Goal: Task Accomplishment & Management: Manage account settings

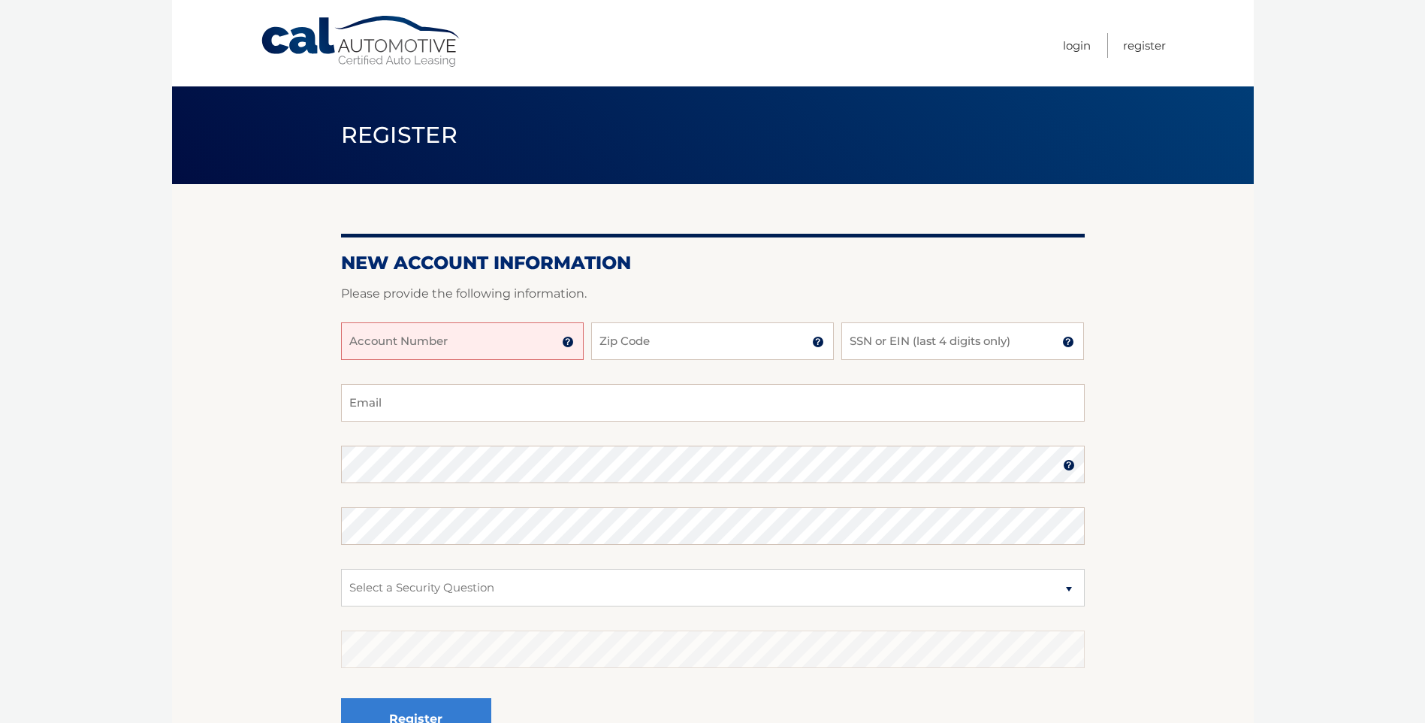
click at [513, 350] on input "Account Number" at bounding box center [462, 341] width 243 height 38
type input "44456017472"
click at [666, 341] on input "Zip Code" at bounding box center [712, 341] width 243 height 38
type input "08061"
click at [898, 343] on input "SSN or EIN (last 4 digits only)" at bounding box center [962, 341] width 243 height 38
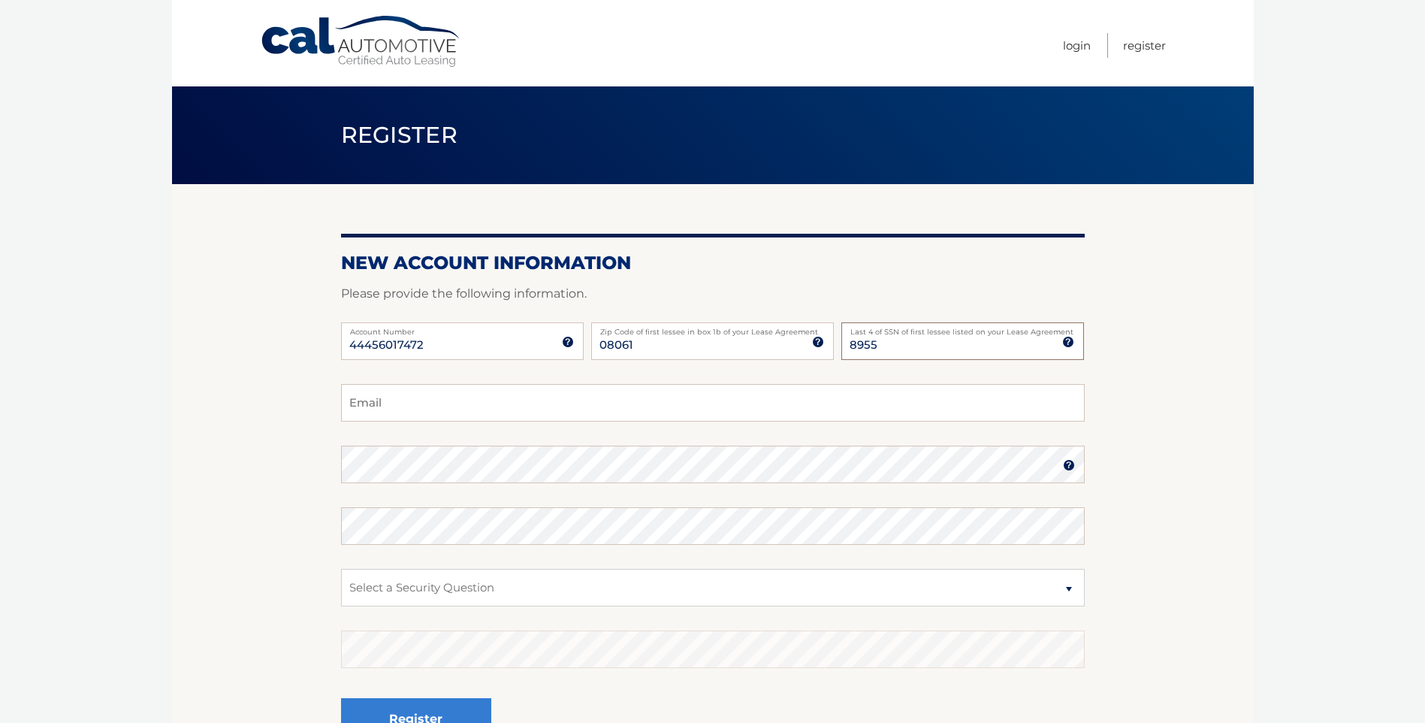
type input "8955"
click at [341, 698] on button "Register" at bounding box center [416, 718] width 150 height 41
click at [396, 402] on input "Email" at bounding box center [713, 403] width 744 height 38
type input "jwomack@catellibrothers.cm"
click at [1069, 460] on img at bounding box center [1069, 465] width 12 height 12
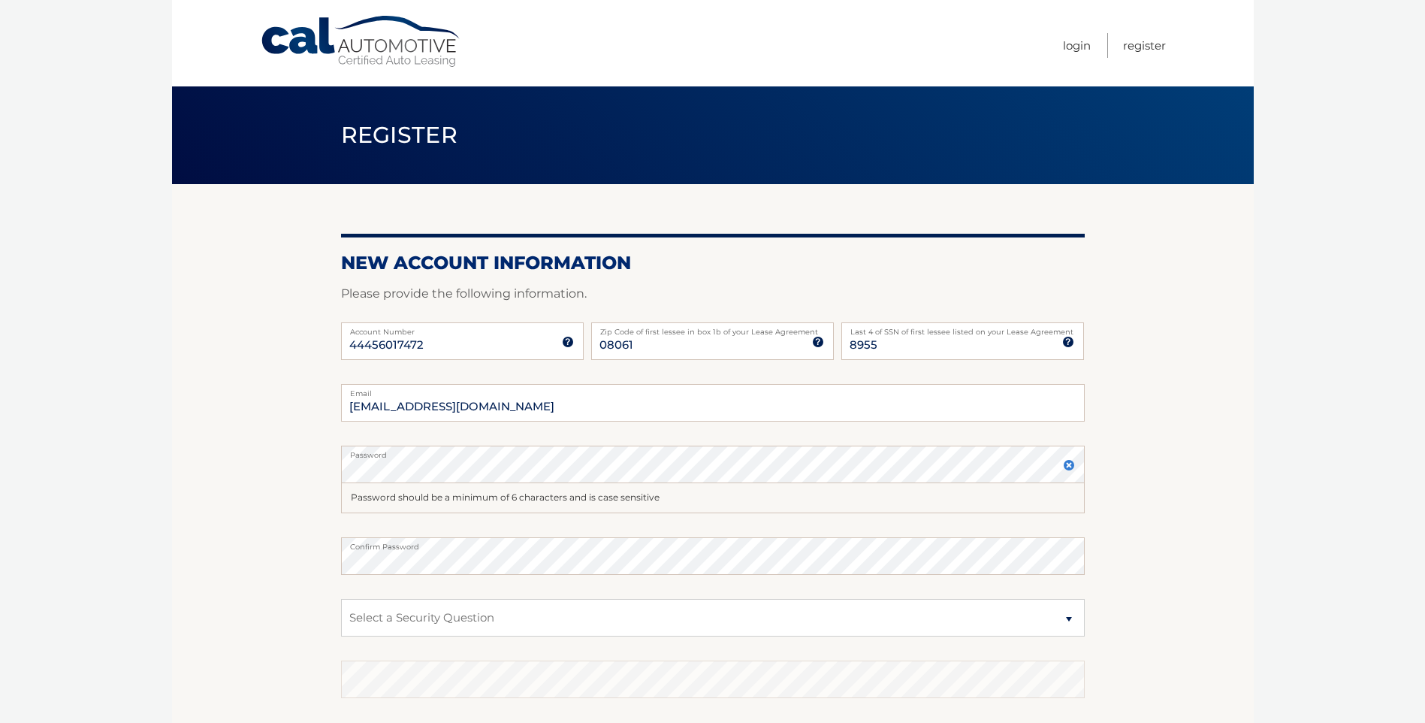
click at [476, 641] on fieldset "jwomack@catellibrothers.cm Email Password Password should be a minimum of 6 cha…" at bounding box center [713, 592] width 744 height 417
click at [1068, 617] on select "Select a Security Question What was the name of your elementary school? What is…" at bounding box center [713, 618] width 744 height 38
select select "3"
click at [341, 599] on select "Select a Security Question What was the name of your elementary school? What is…" at bounding box center [713, 618] width 744 height 38
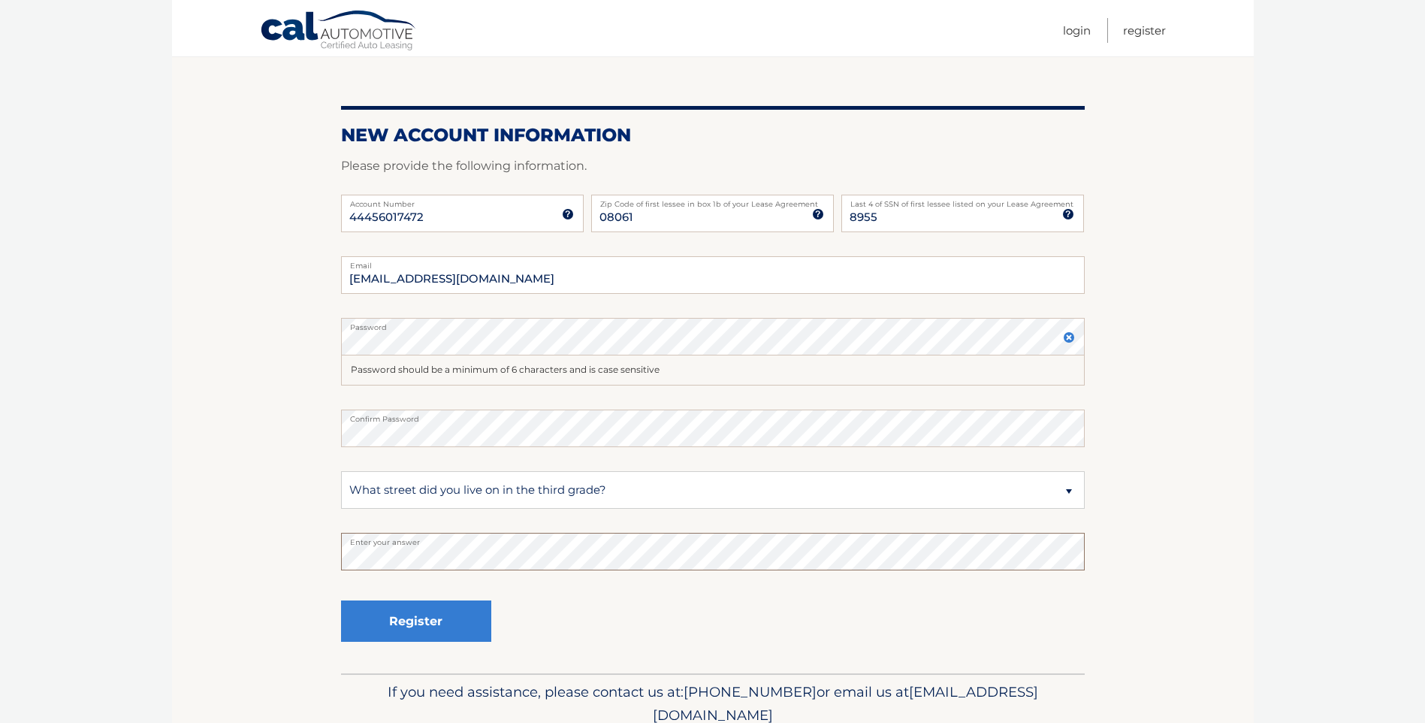
scroll to position [128, 0]
click at [425, 627] on button "Register" at bounding box center [416, 619] width 150 height 41
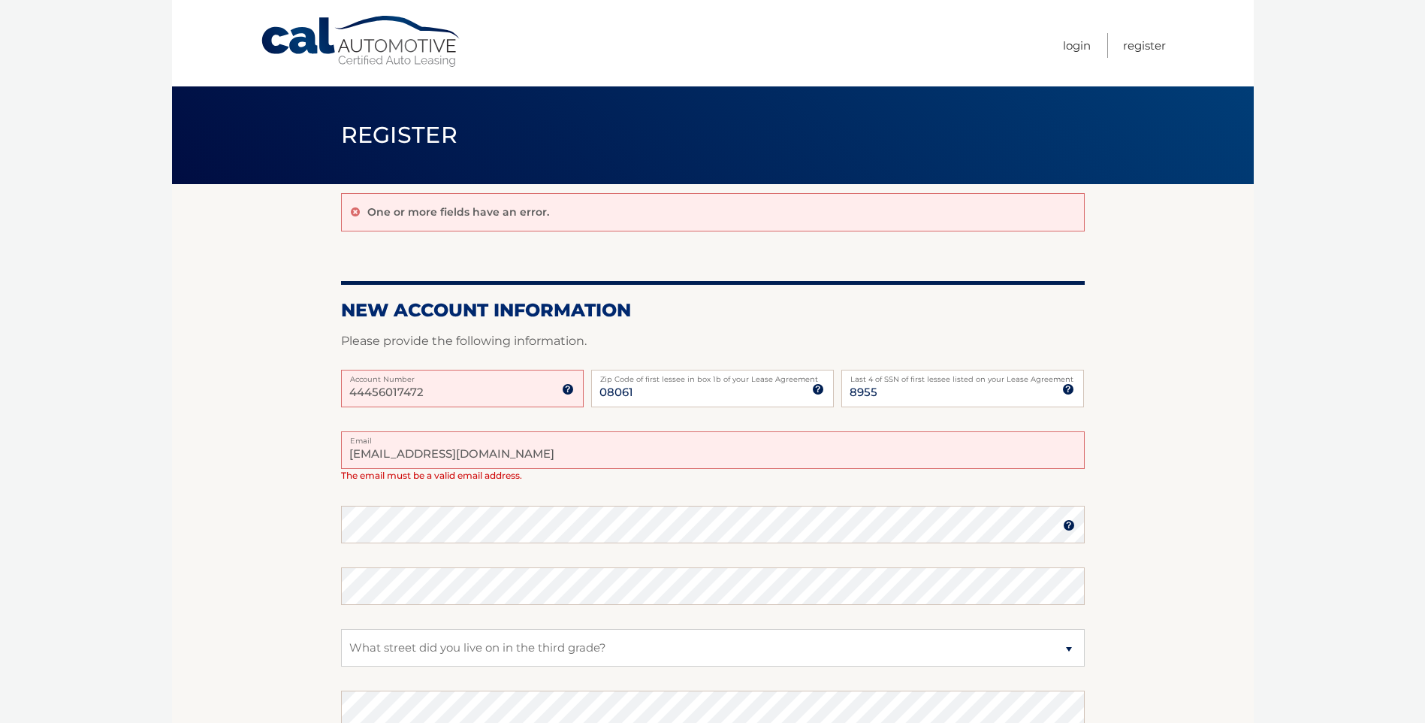
click at [545, 461] on input "jwomack@catellibrothers.cm" at bounding box center [713, 450] width 744 height 38
type input "jwomack@catellibrothers.com"
click at [728, 476] on div "jwomack@catellibrothers.com Email The email must be a valid email address." at bounding box center [713, 456] width 744 height 50
click at [434, 395] on input "44456017472" at bounding box center [462, 389] width 243 height 38
click at [1066, 527] on img at bounding box center [1069, 525] width 12 height 12
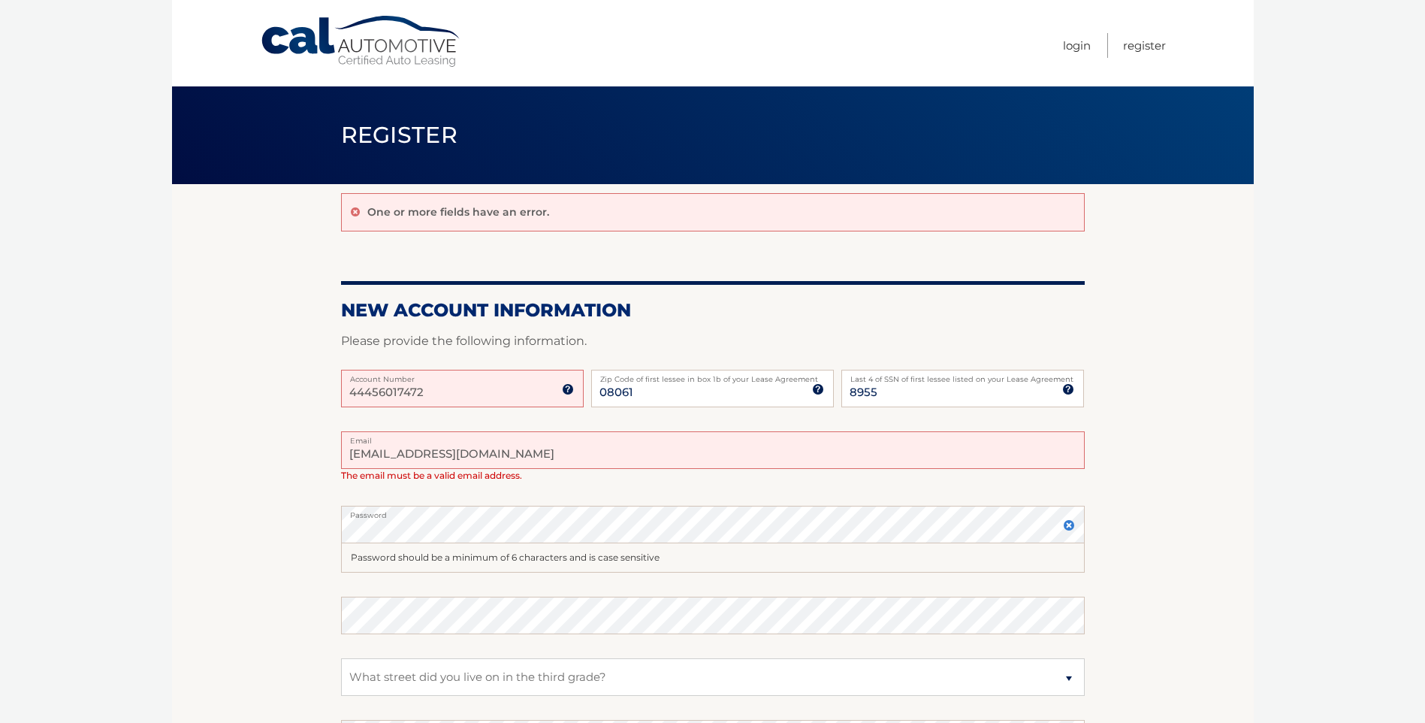
click at [1072, 527] on img at bounding box center [1069, 525] width 12 height 12
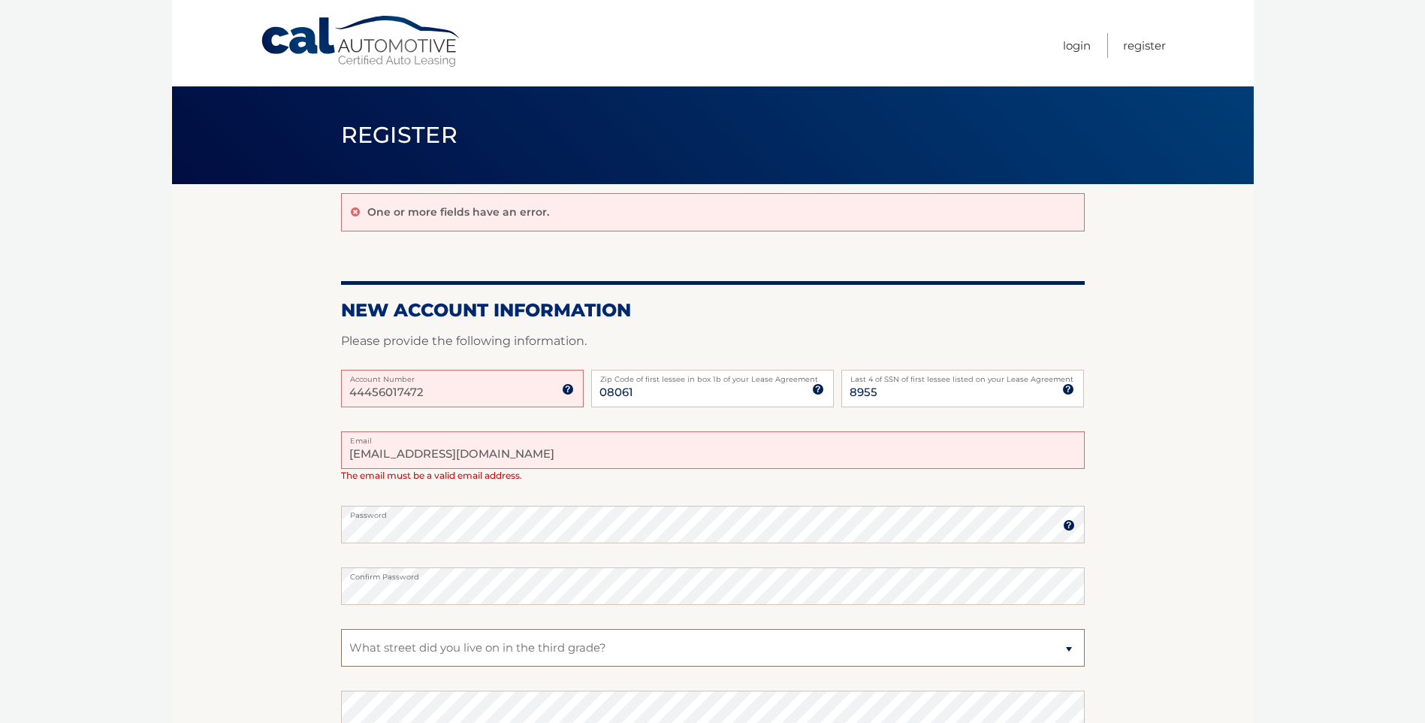
click at [474, 641] on select "Select a Security Question What was the name of your elementary school? What is…" at bounding box center [713, 648] width 744 height 38
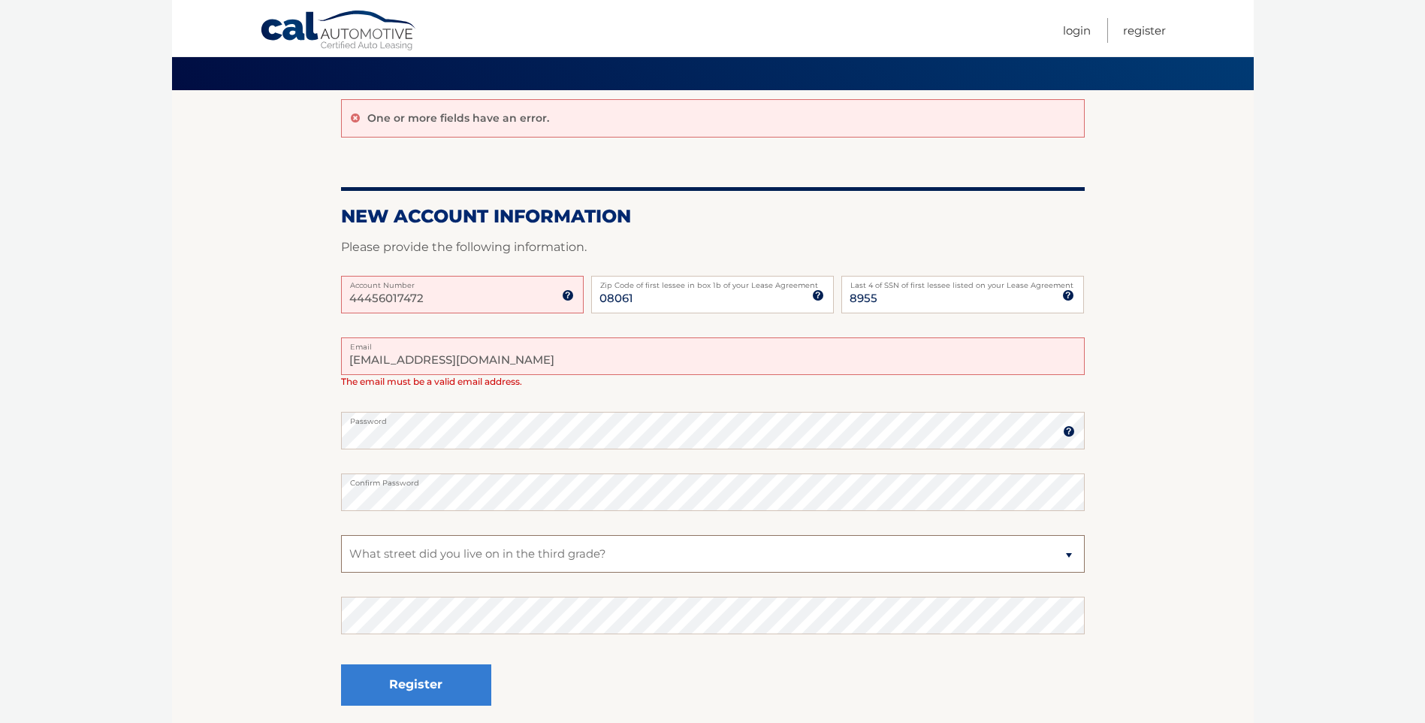
scroll to position [97, 0]
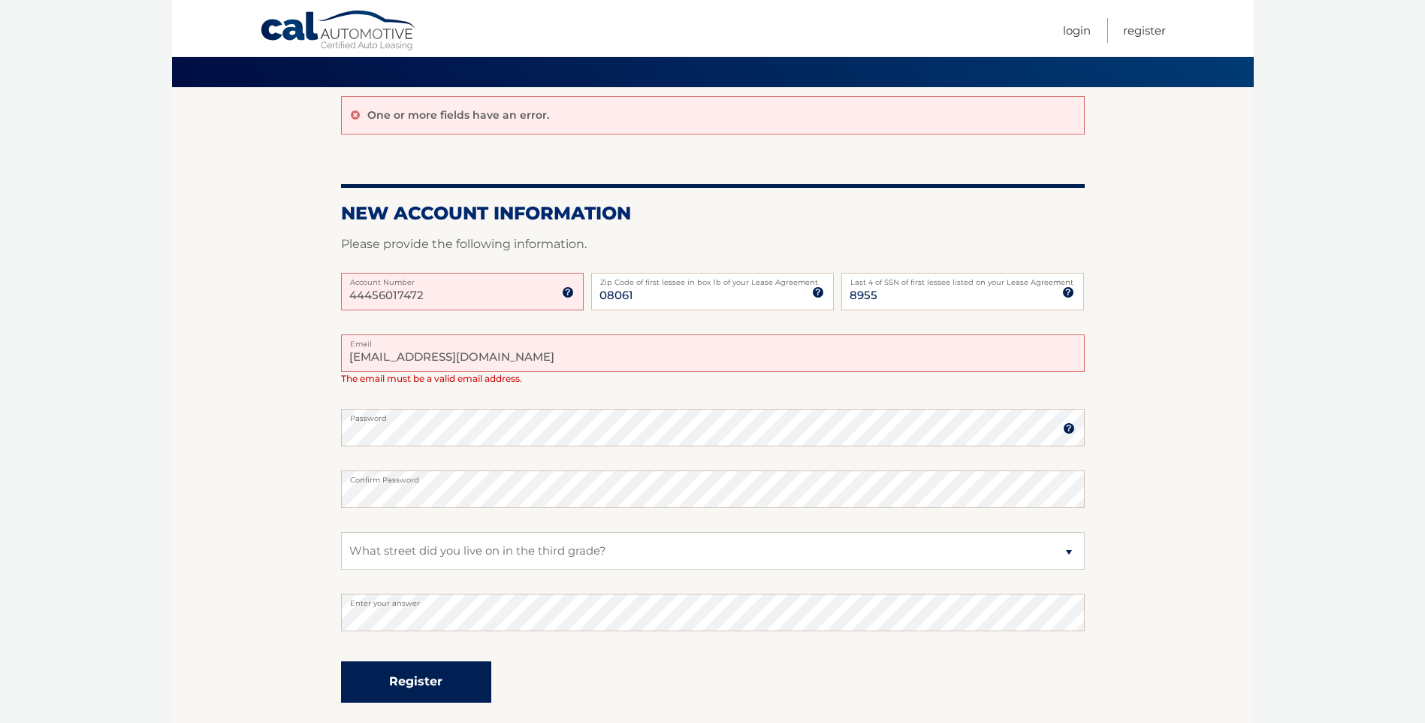
click at [443, 688] on button "Register" at bounding box center [416, 681] width 150 height 41
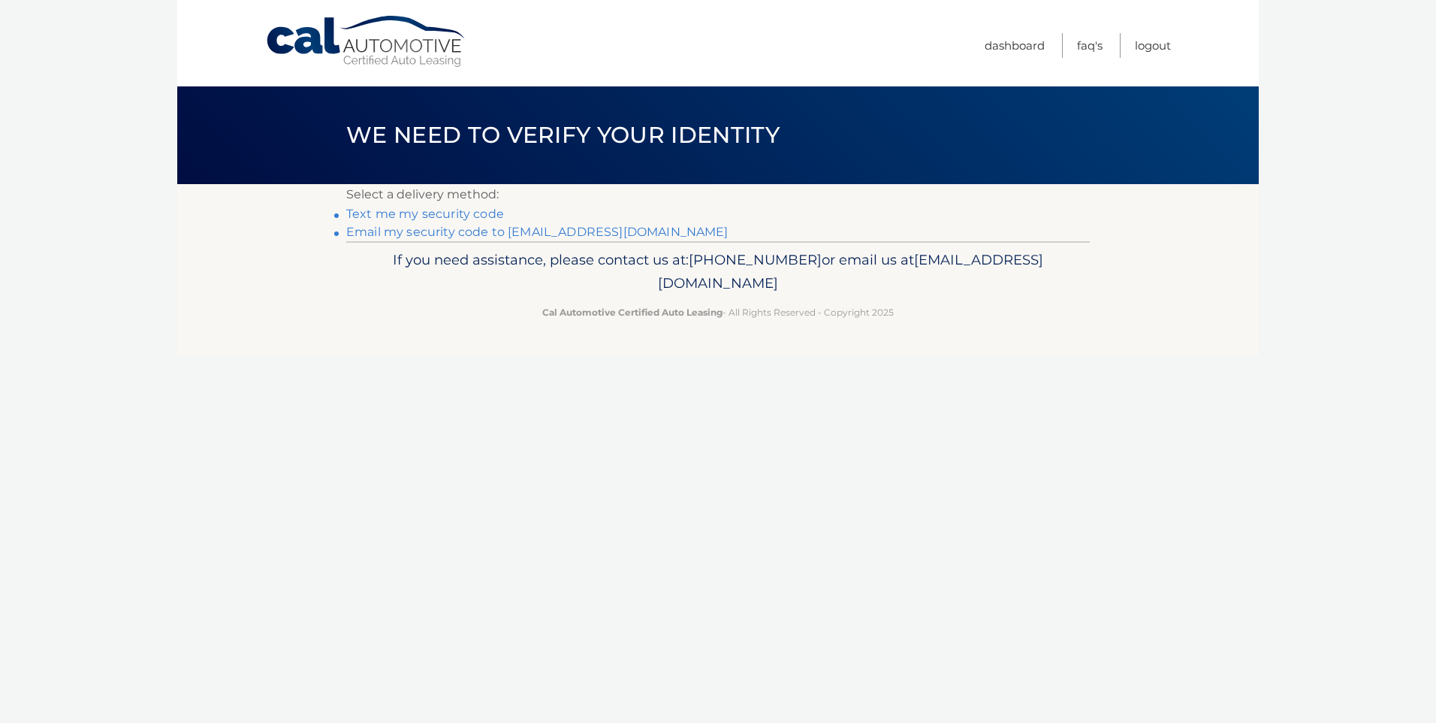
click at [464, 216] on link "Text me my security code" at bounding box center [425, 214] width 158 height 14
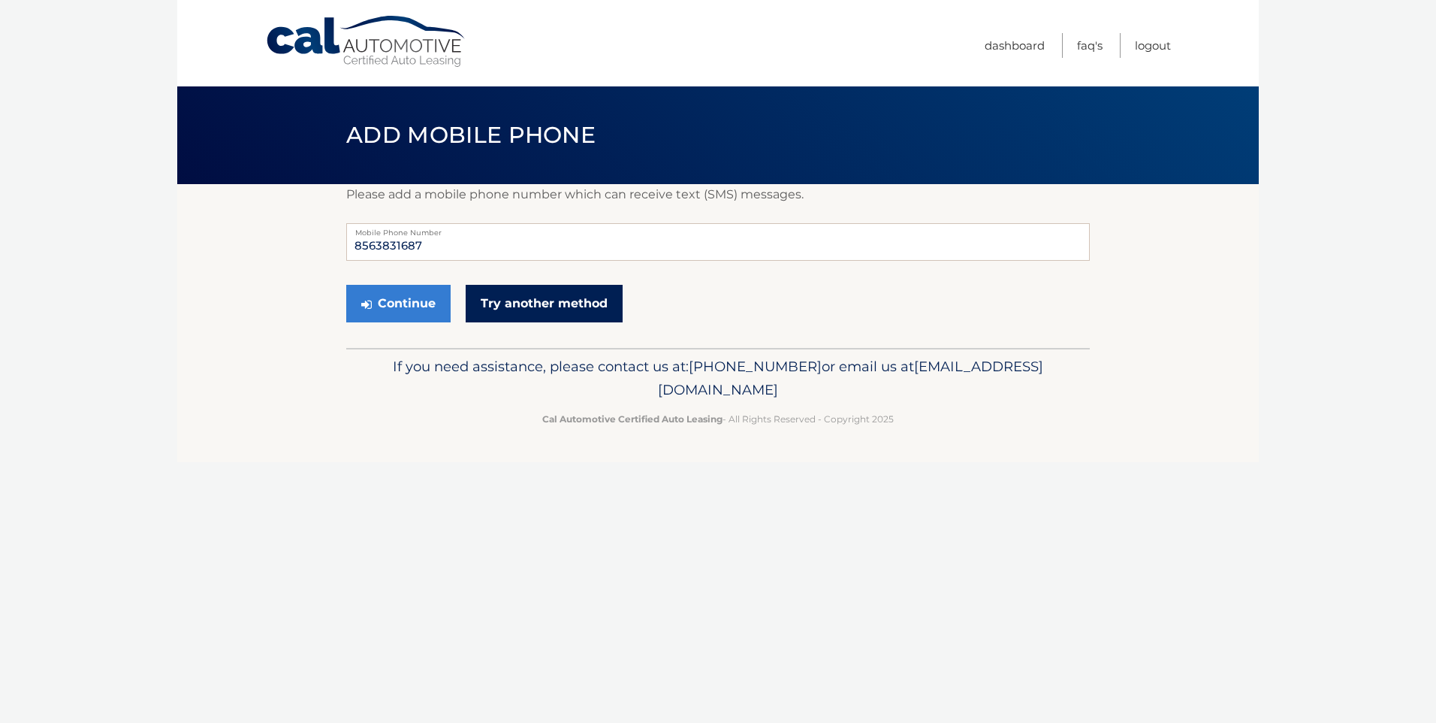
click at [466, 300] on link "Try another method" at bounding box center [544, 304] width 157 height 38
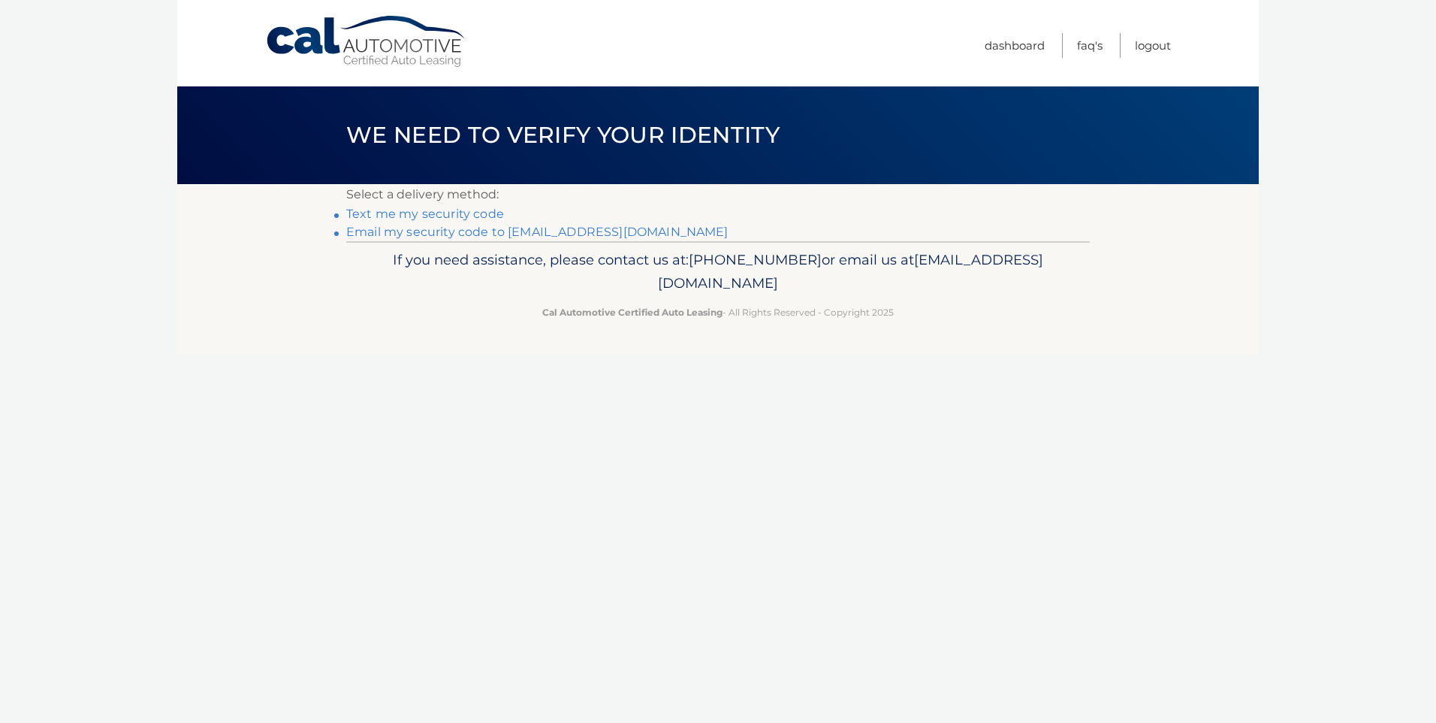
click at [434, 211] on link "Text me my security code" at bounding box center [425, 214] width 158 height 14
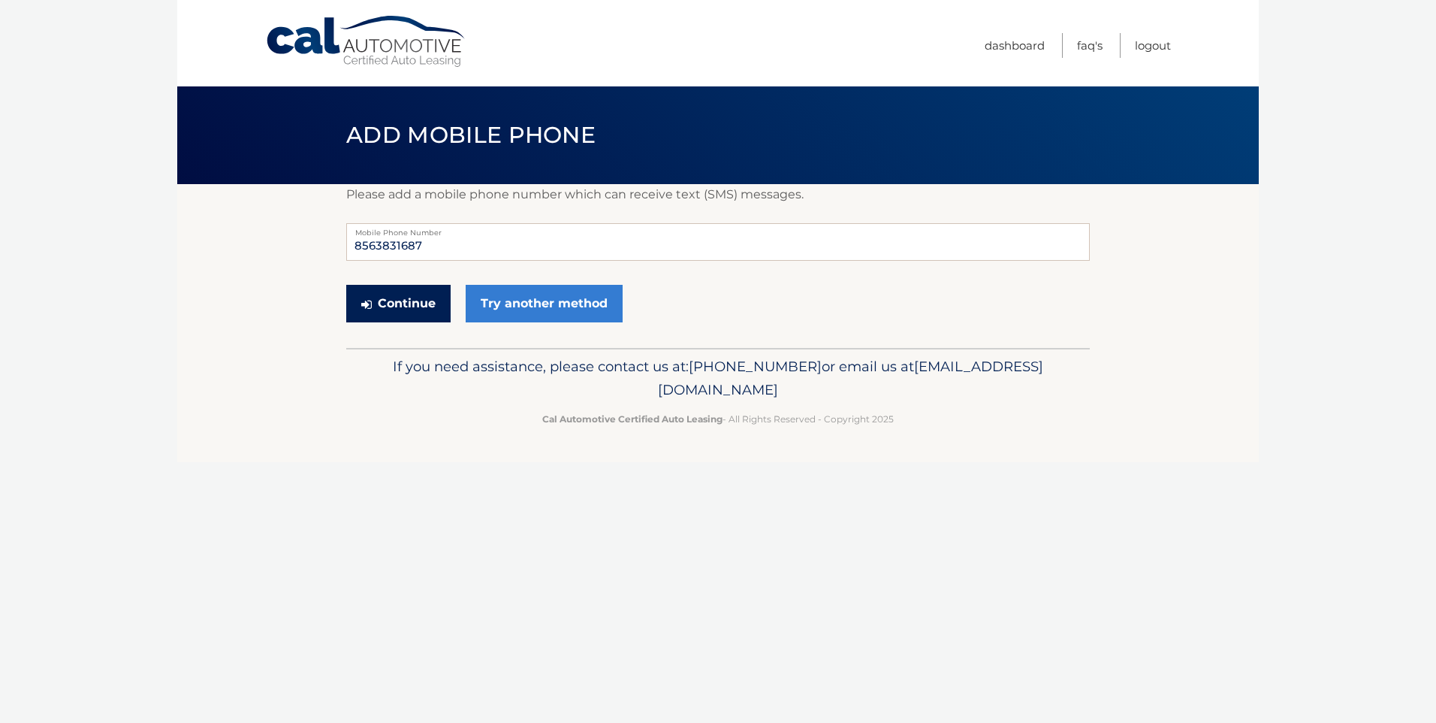
click at [424, 302] on button "Continue" at bounding box center [398, 304] width 104 height 38
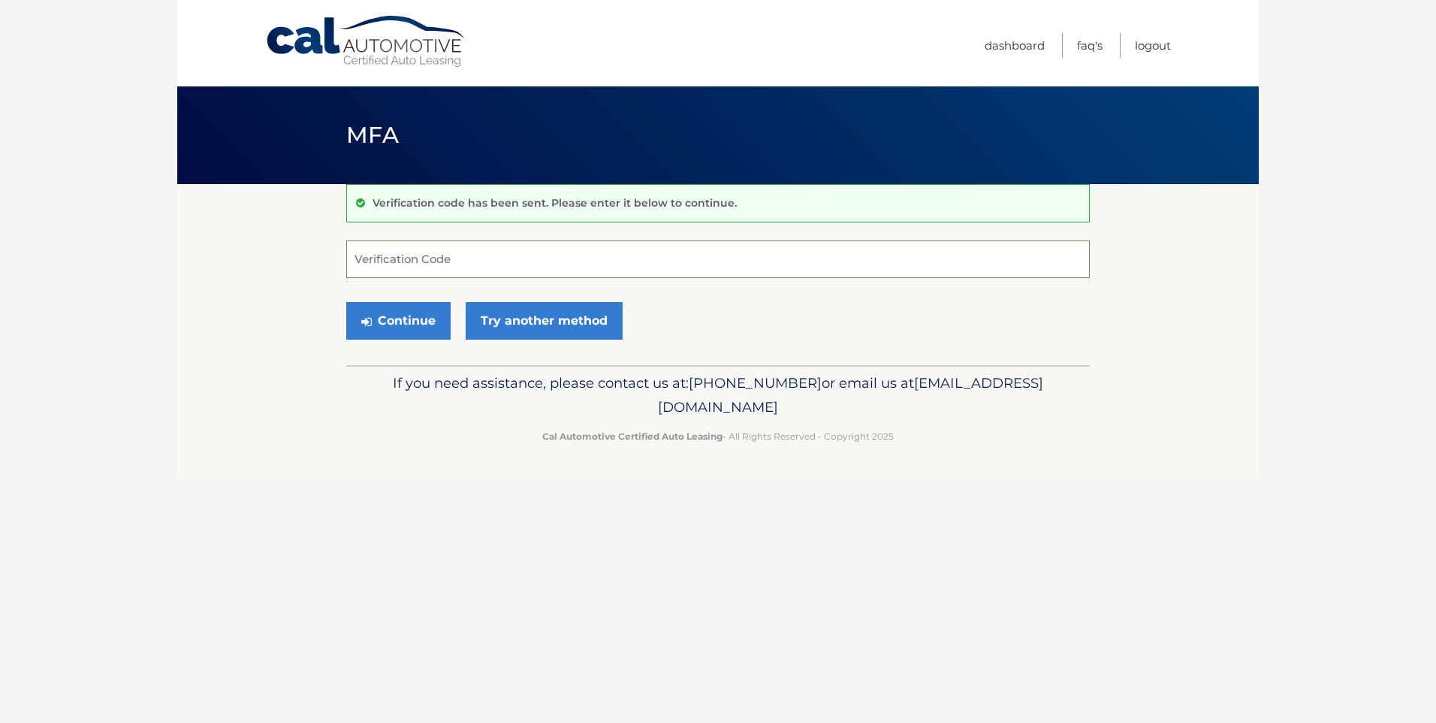
click at [439, 264] on input "Verification Code" at bounding box center [718, 259] width 744 height 38
type input "115656"
click at [371, 318] on icon "submit" at bounding box center [366, 321] width 11 height 12
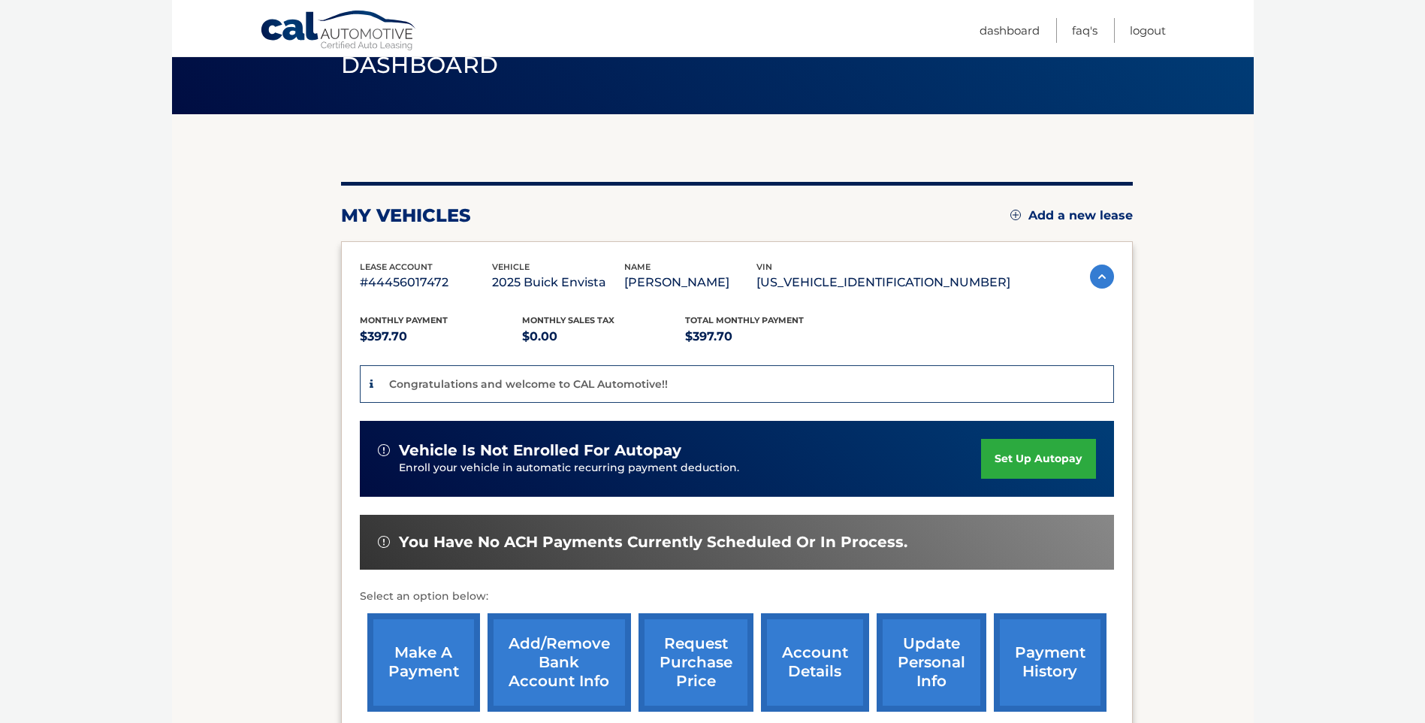
scroll to position [108, 0]
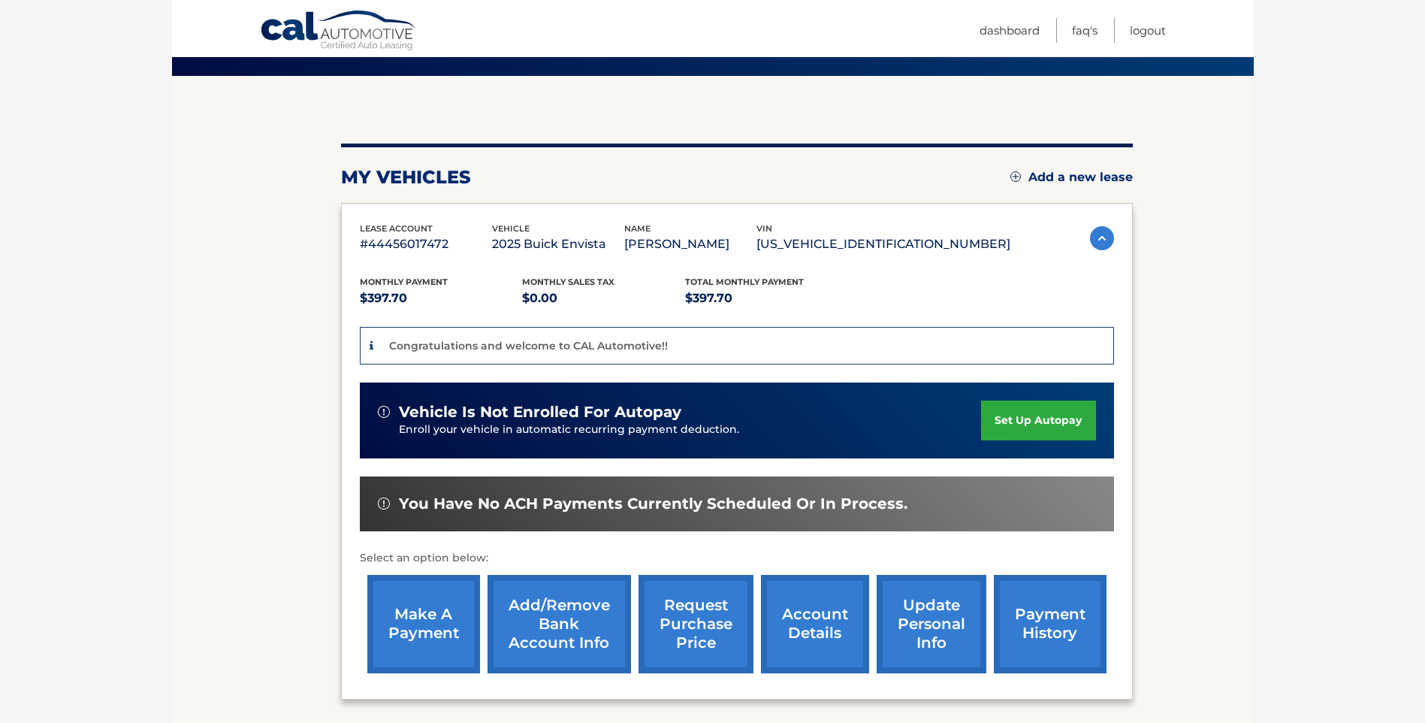
click at [1062, 422] on link "set up autopay" at bounding box center [1038, 420] width 114 height 40
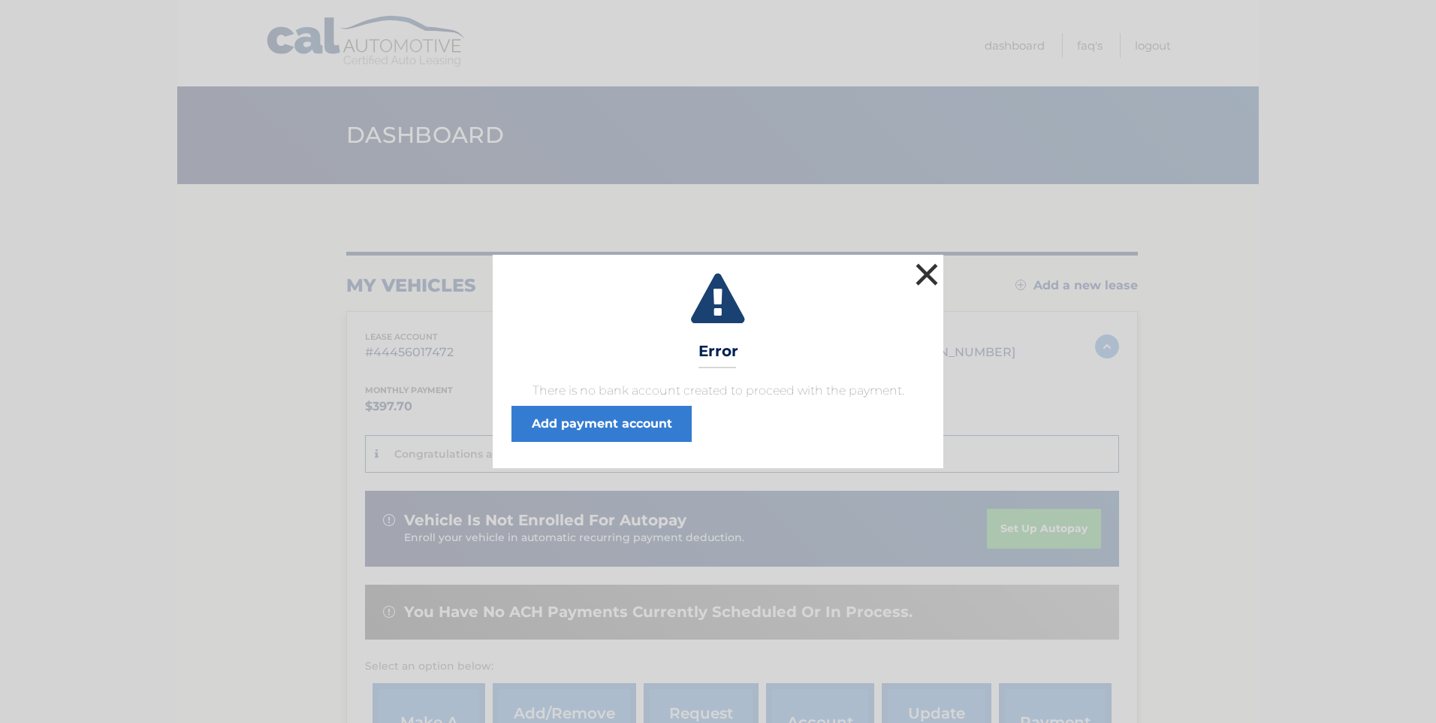
click at [925, 276] on button "×" at bounding box center [927, 274] width 30 height 30
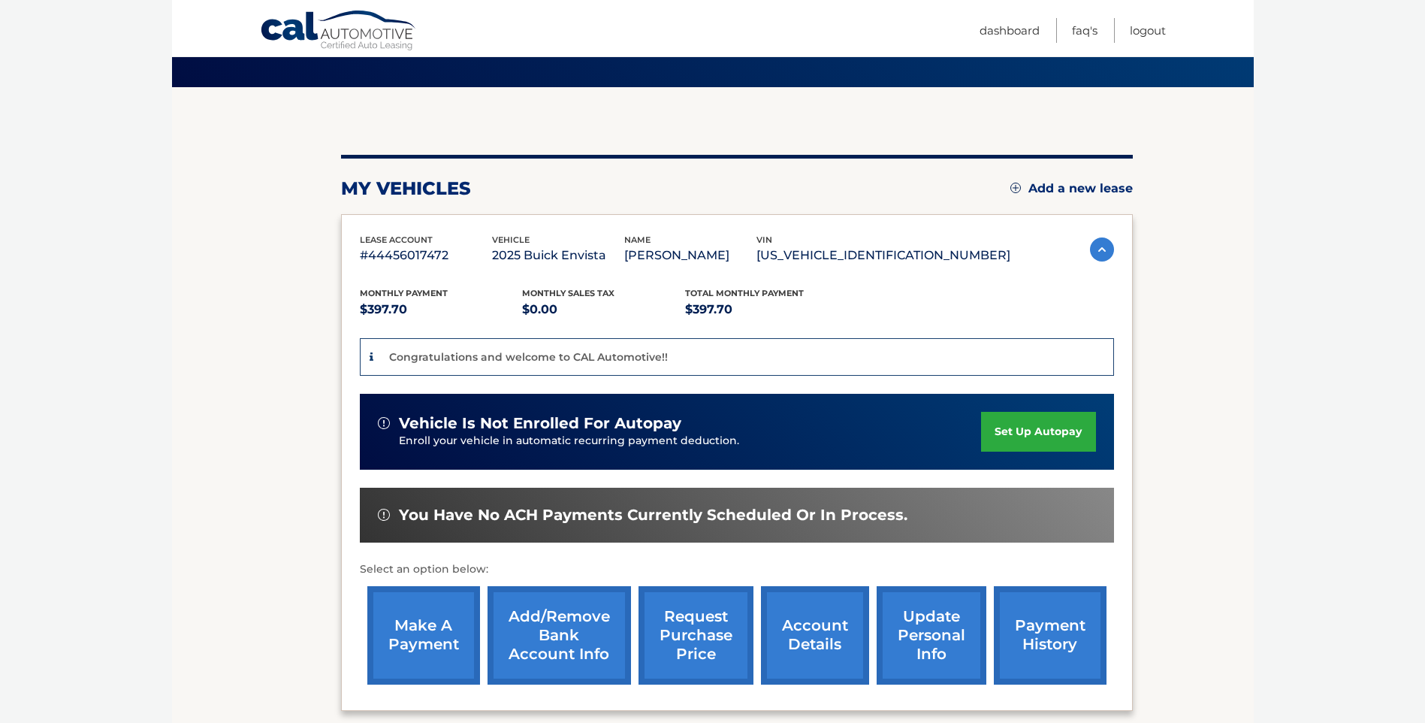
scroll to position [101, 0]
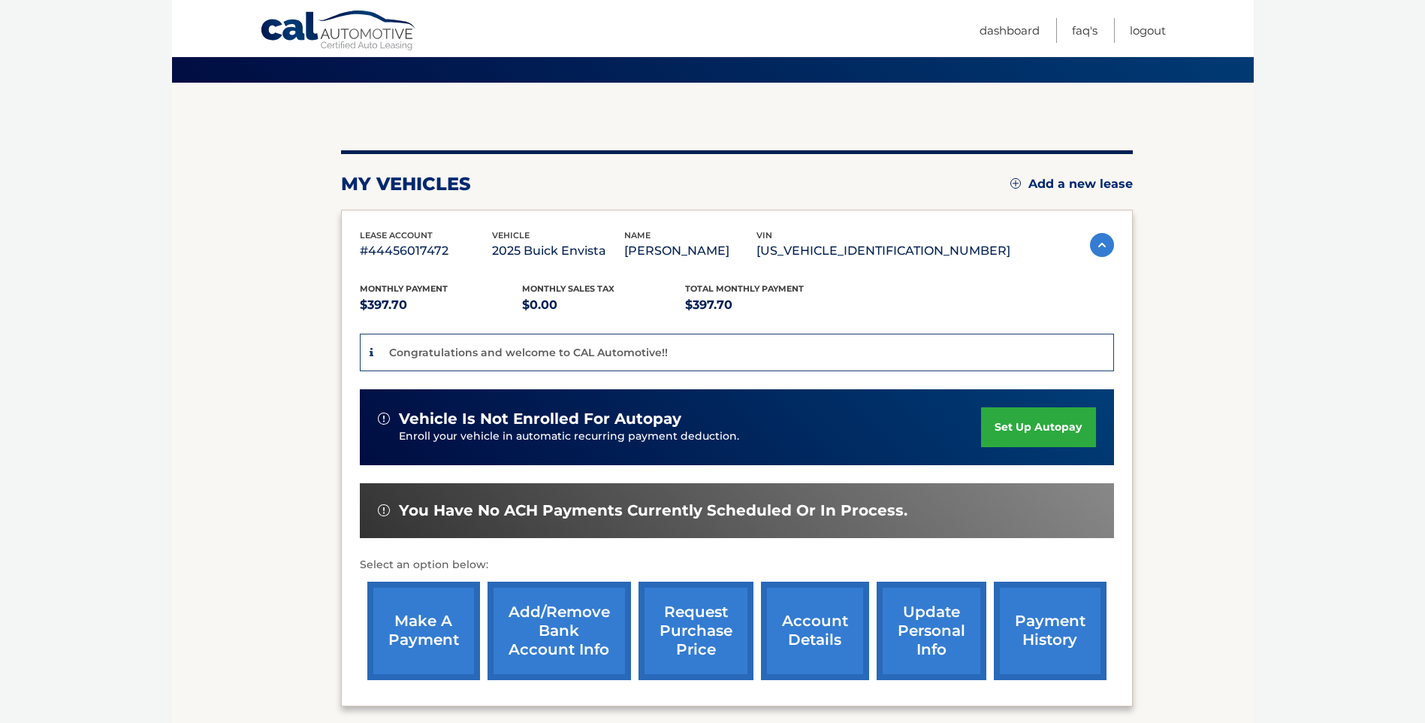
click at [1420, 355] on body "Cal Automotive Menu Dashboard FAQ's Logout" at bounding box center [712, 260] width 1425 height 723
click at [1064, 429] on link "set up autopay" at bounding box center [1038, 427] width 114 height 40
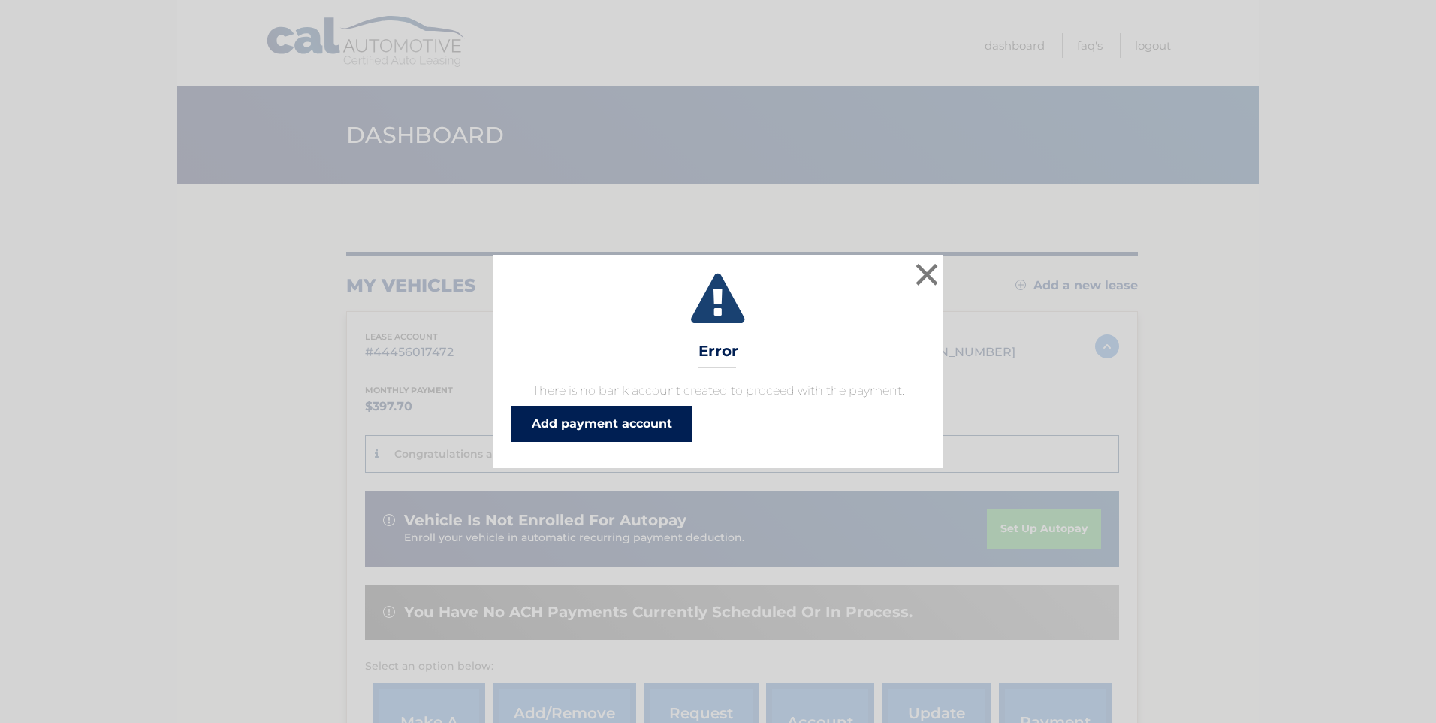
click at [626, 418] on link "Add payment account" at bounding box center [602, 424] width 180 height 36
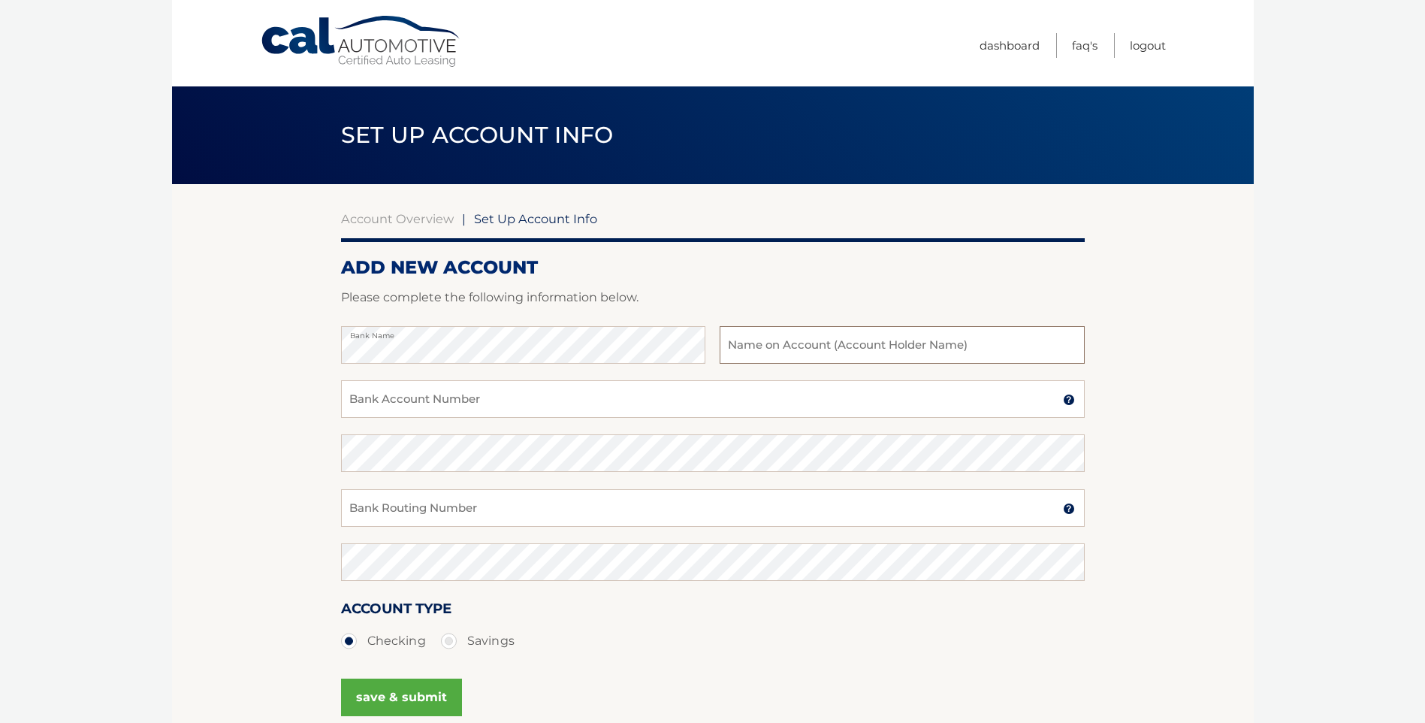
click at [862, 352] on input "text" at bounding box center [902, 345] width 364 height 38
type input "jack womack"
click at [489, 409] on input "Bank Account Number" at bounding box center [713, 399] width 744 height 38
type input "1010009140730"
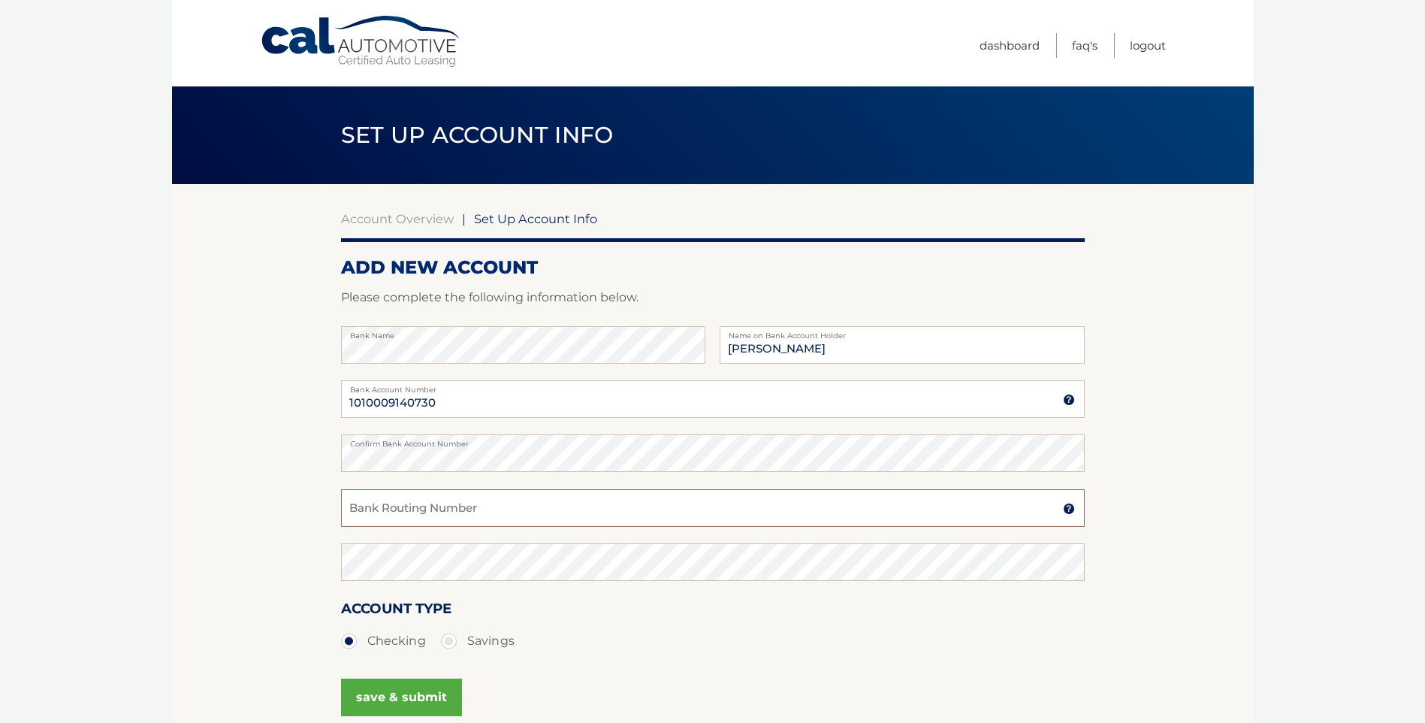
click at [540, 521] on input "Bank Routing Number" at bounding box center [713, 508] width 744 height 38
type input "031000503"
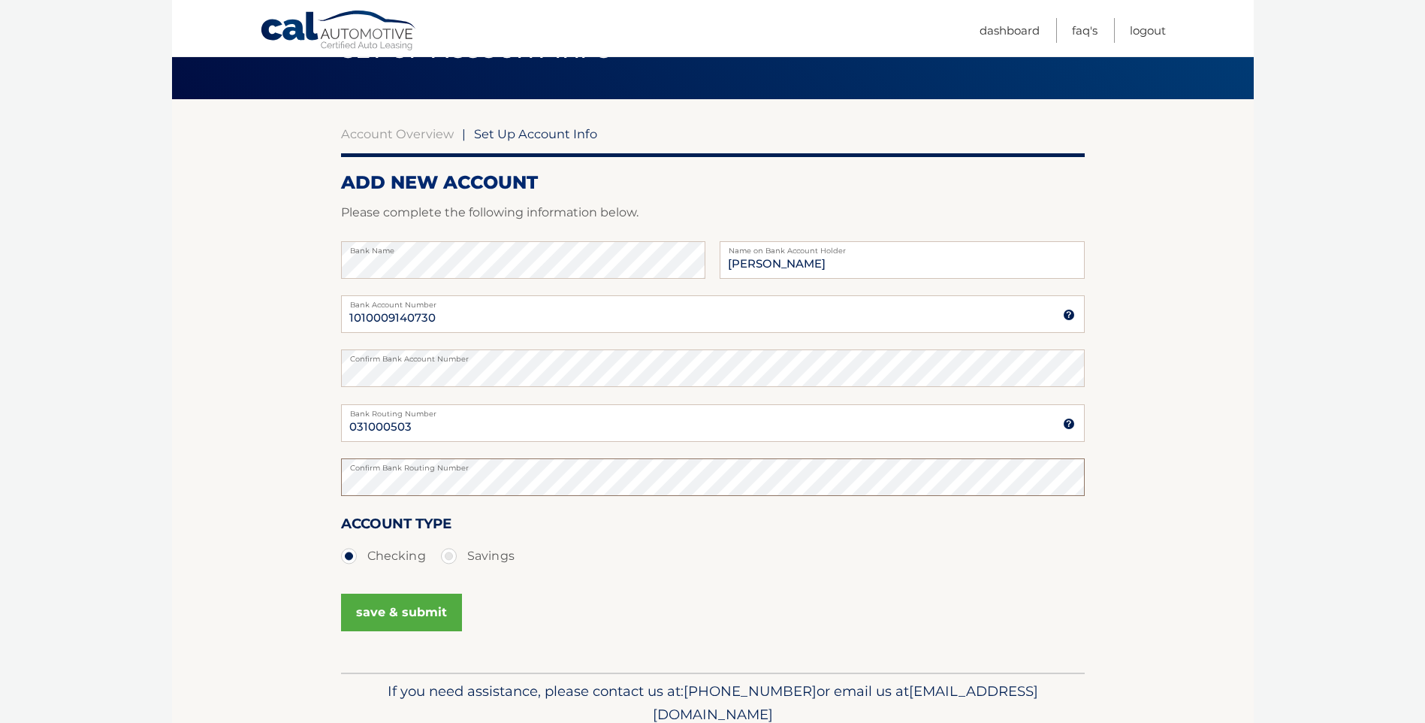
scroll to position [149, 0]
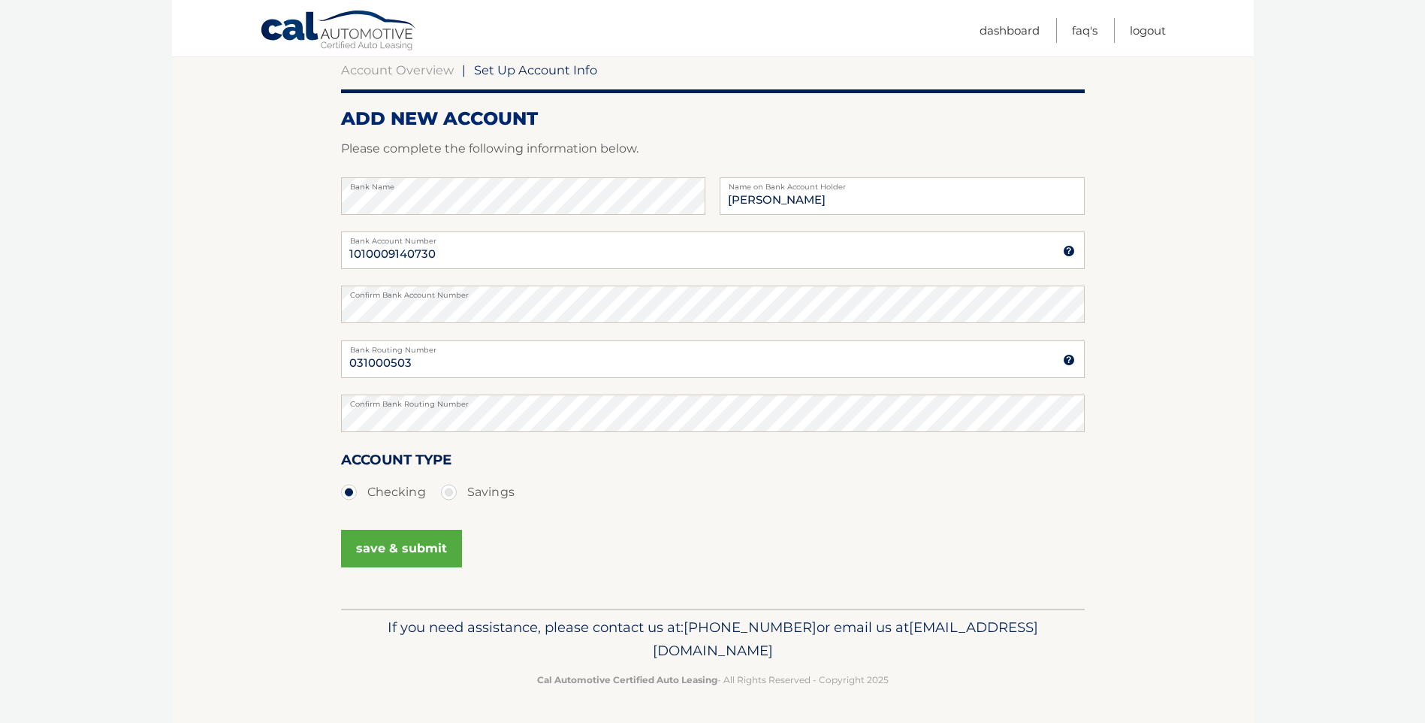
click at [391, 558] on button "save & submit" at bounding box center [401, 549] width 121 height 38
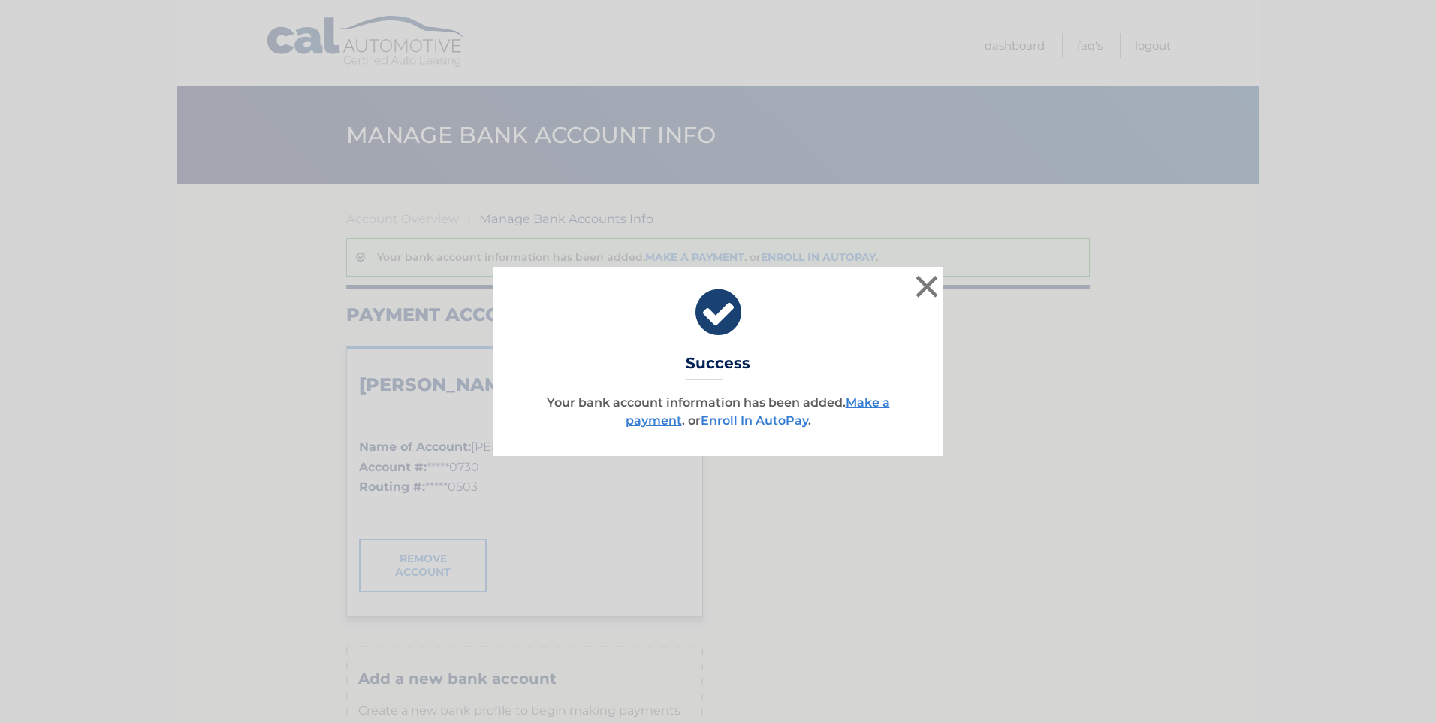
click at [772, 427] on link "Enroll In AutoPay" at bounding box center [754, 420] width 107 height 14
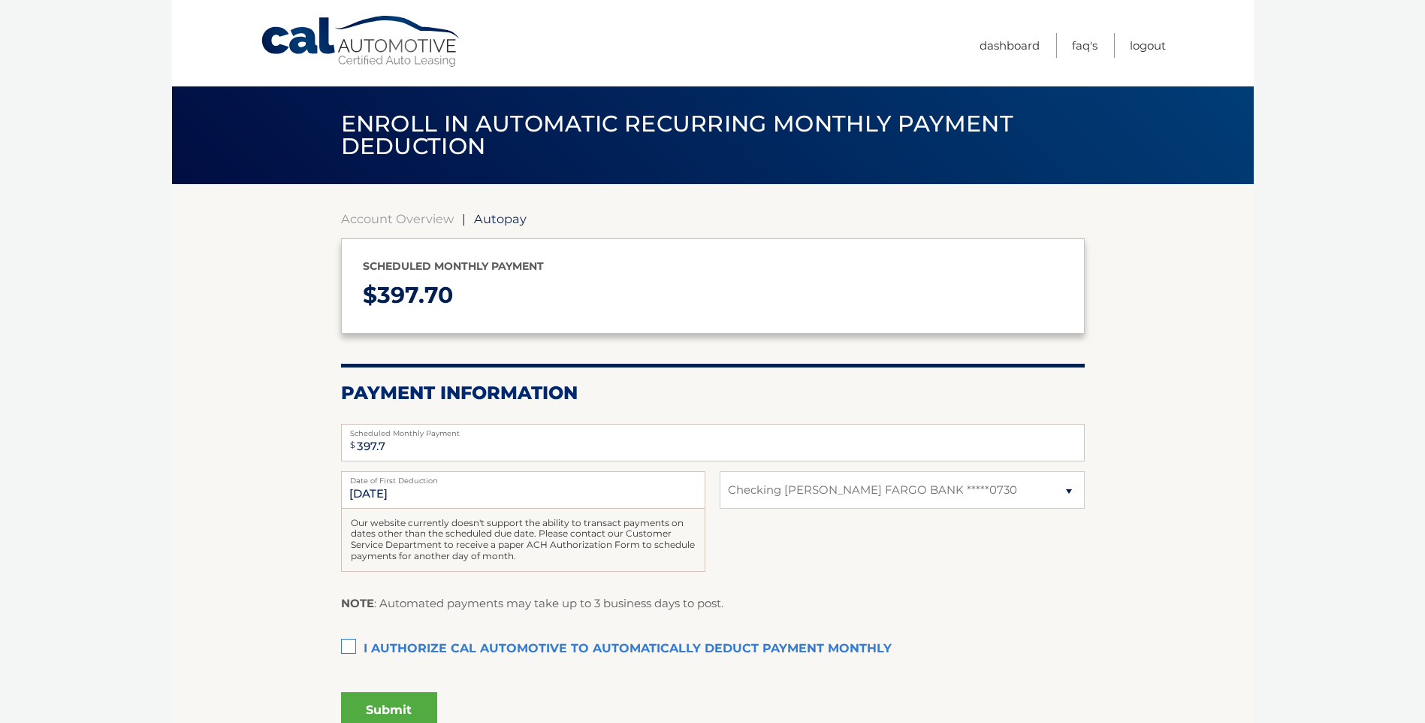
select select "NzllNzI5NmItOTQzYy00YjYyLTllYTUtMDMzMTNhNTk5YzY1"
click at [349, 650] on label "I authorize cal automotive to automatically deduct payment monthly This checkbo…" at bounding box center [713, 649] width 744 height 30
click at [0, 0] on input "I authorize cal automotive to automatically deduct payment monthly This checkbo…" at bounding box center [0, 0] width 0 height 0
click at [406, 702] on button "Submit" at bounding box center [389, 710] width 96 height 36
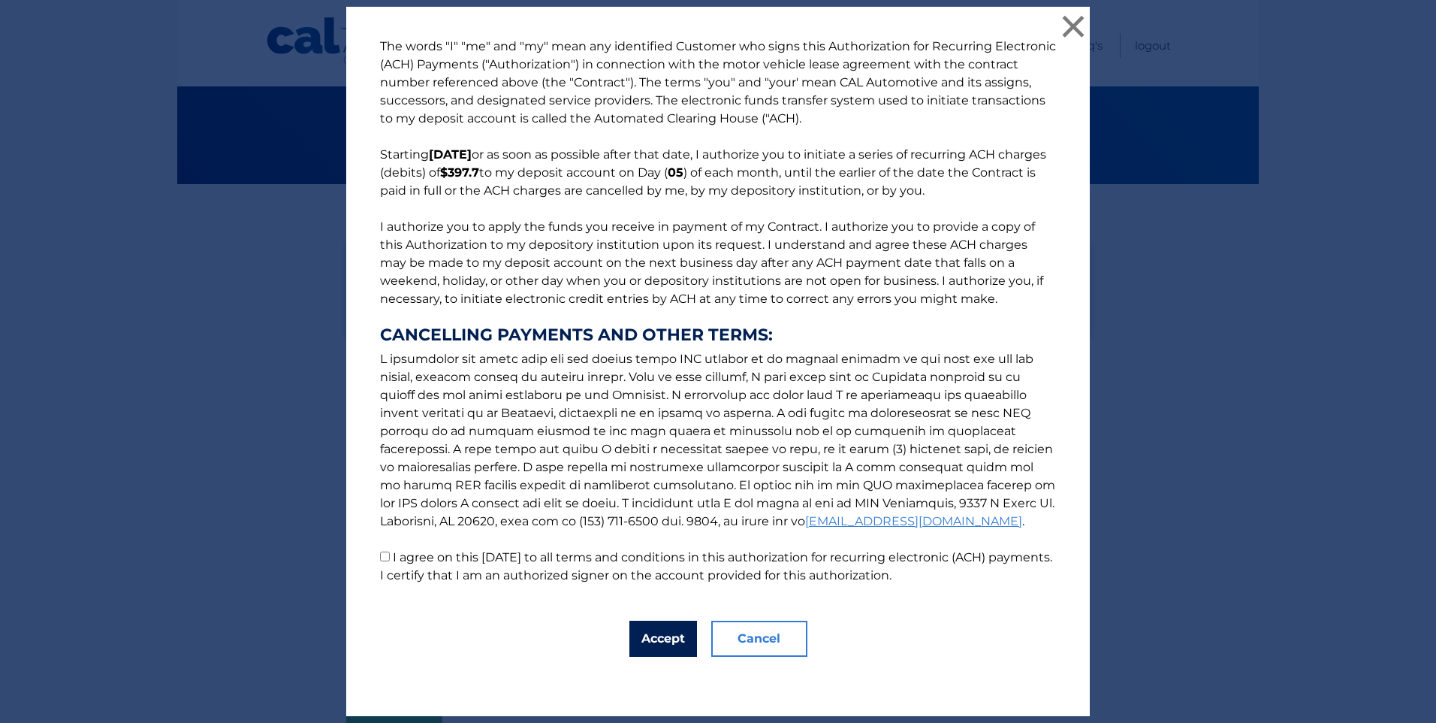
click at [666, 641] on button "Accept" at bounding box center [663, 638] width 68 height 36
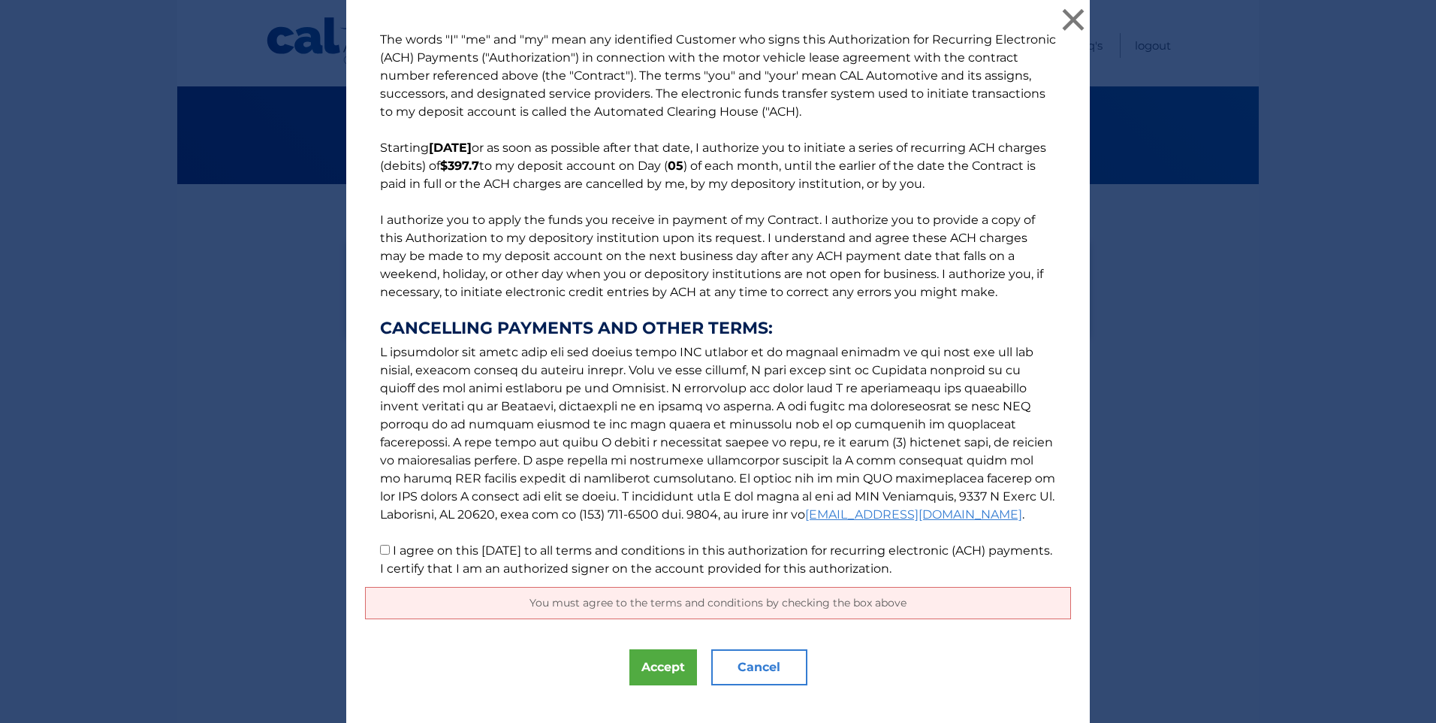
click at [380, 554] on input "I agree on this 09/22/2025 to all terms and conditions in this authorization fo…" at bounding box center [385, 550] width 10 height 10
checkbox input "true"
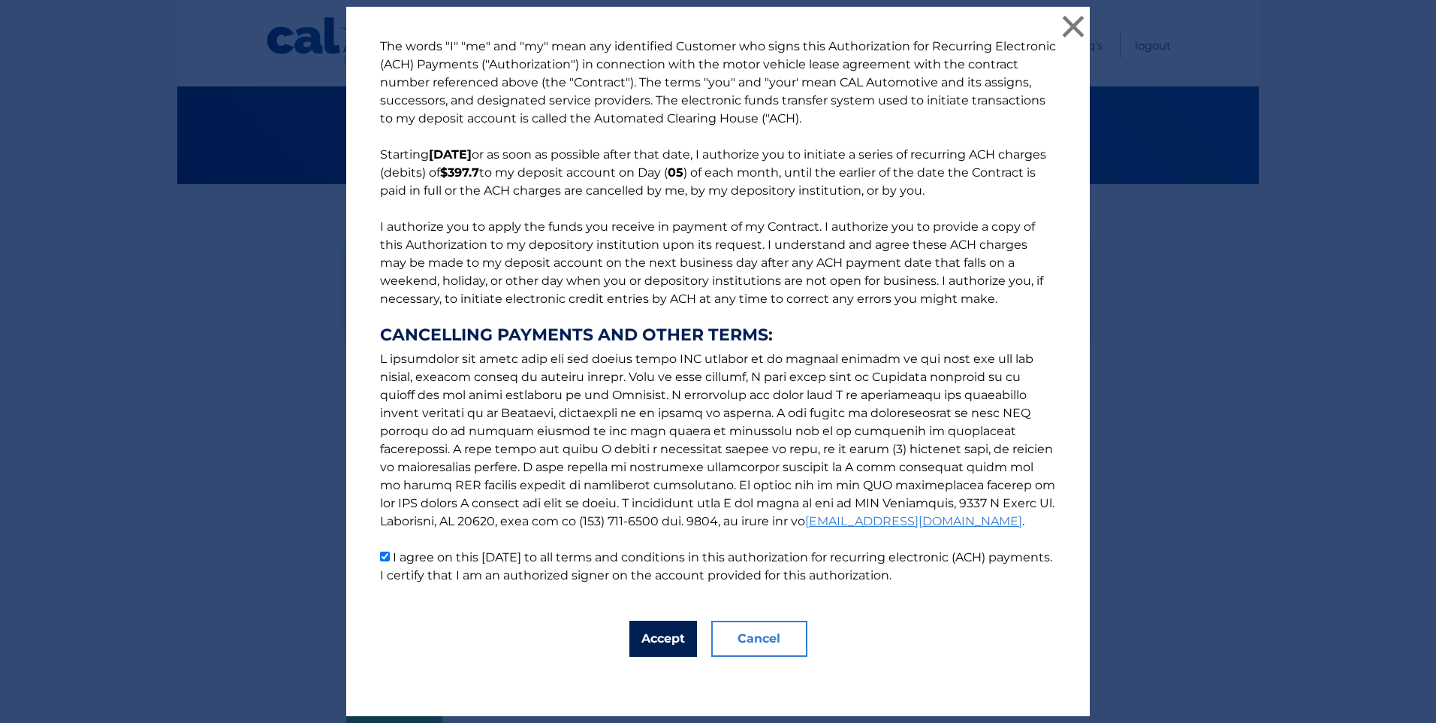
click at [639, 643] on button "Accept" at bounding box center [663, 638] width 68 height 36
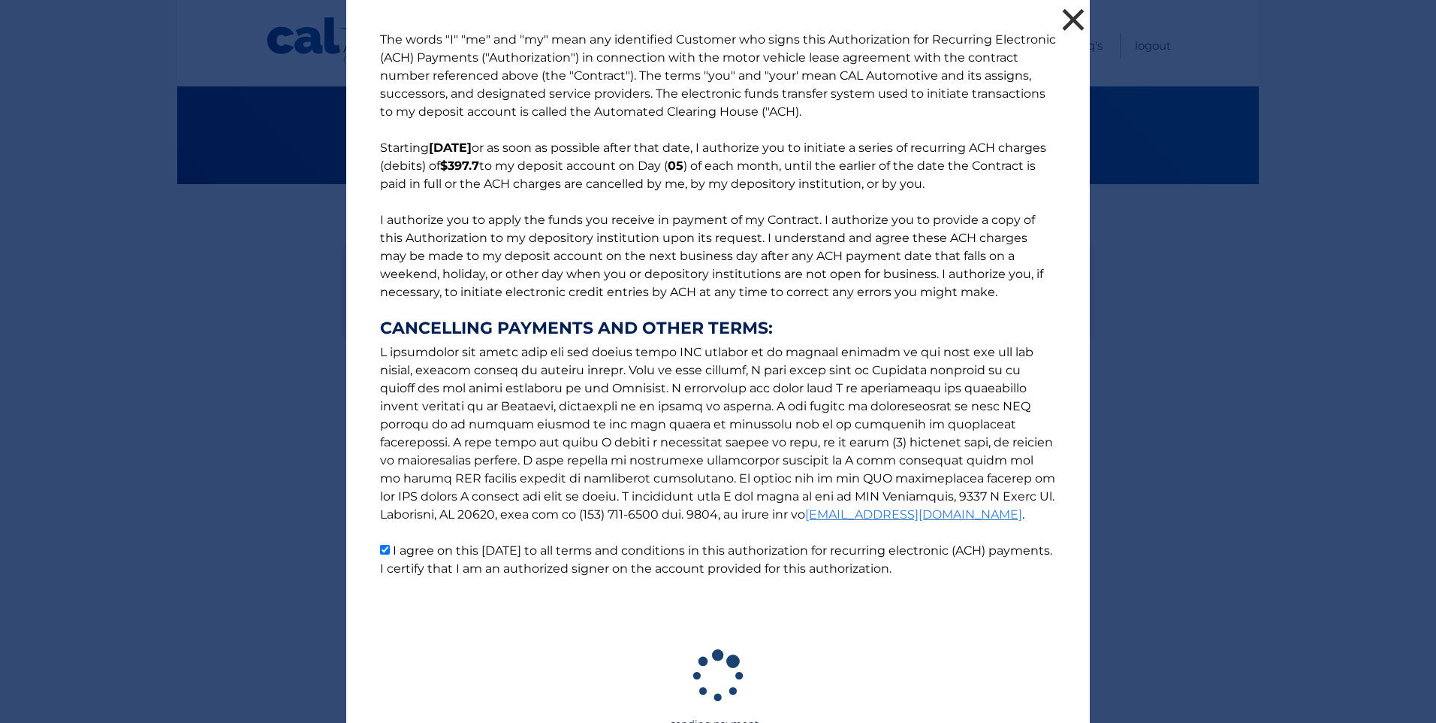
click at [1066, 8] on button "×" at bounding box center [1073, 20] width 30 height 30
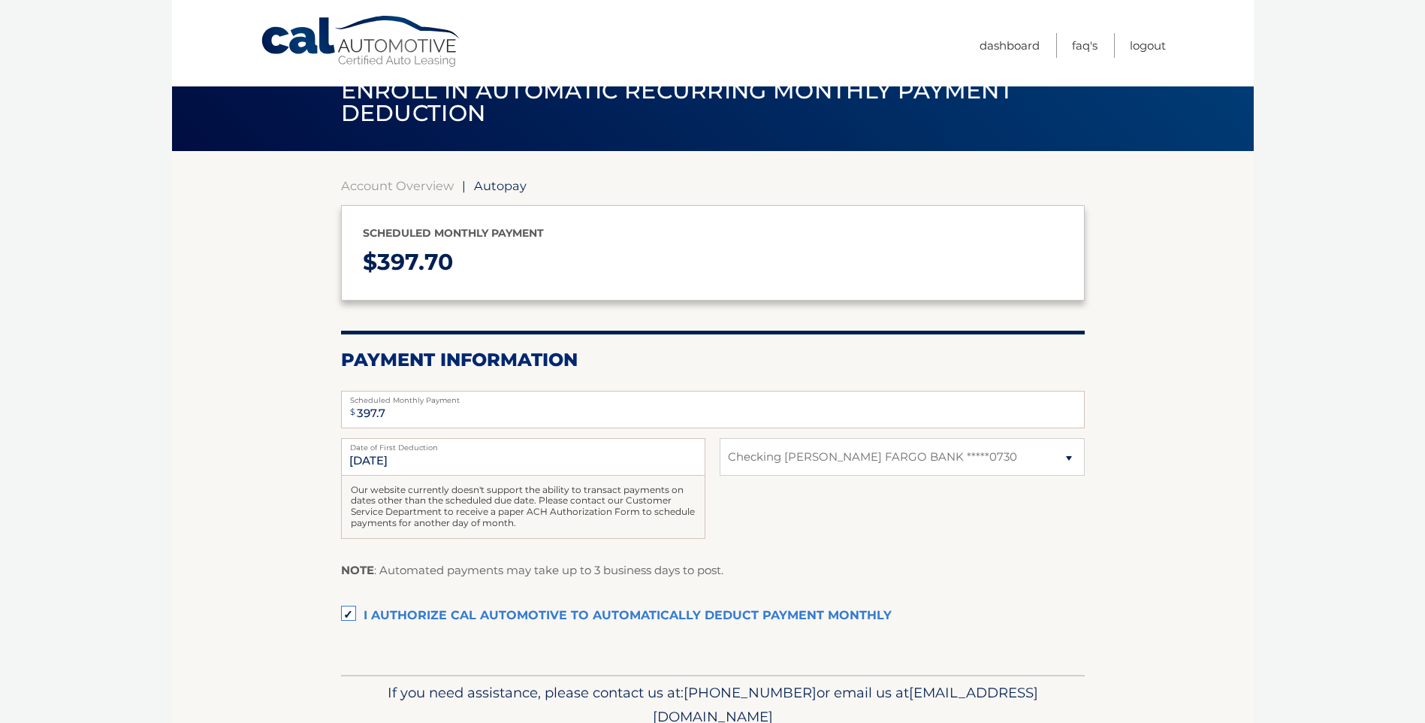
scroll to position [98, 0]
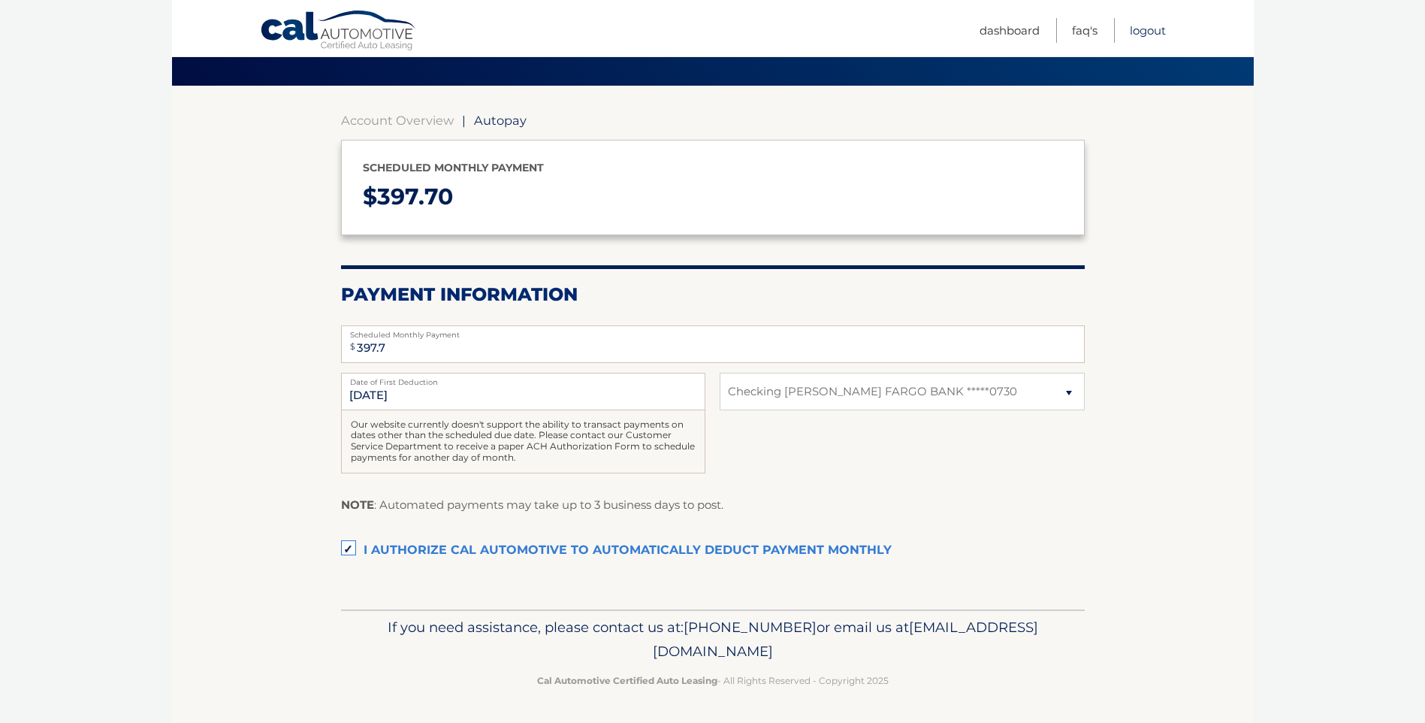
click at [1144, 34] on link "Logout" at bounding box center [1148, 30] width 36 height 25
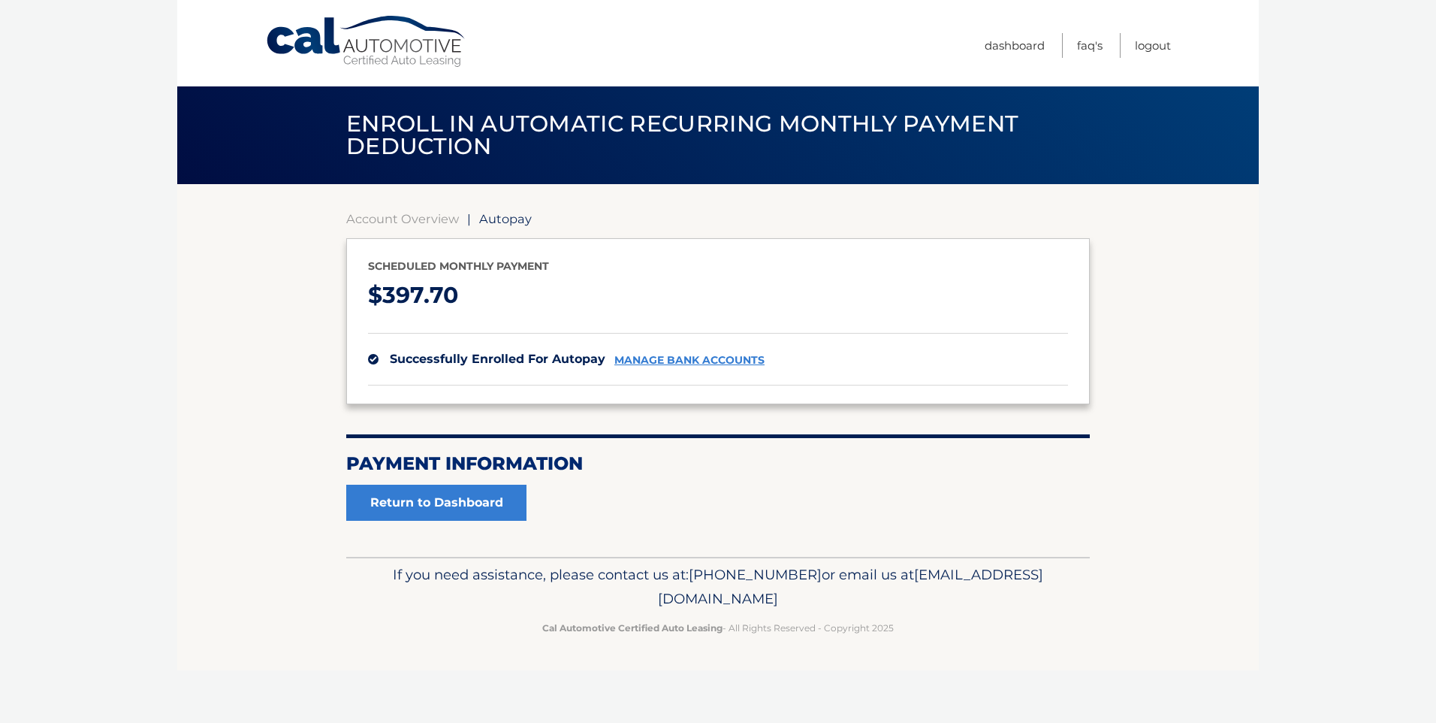
click at [0, 0] on span "Menu" at bounding box center [0, 0] width 0 height 0
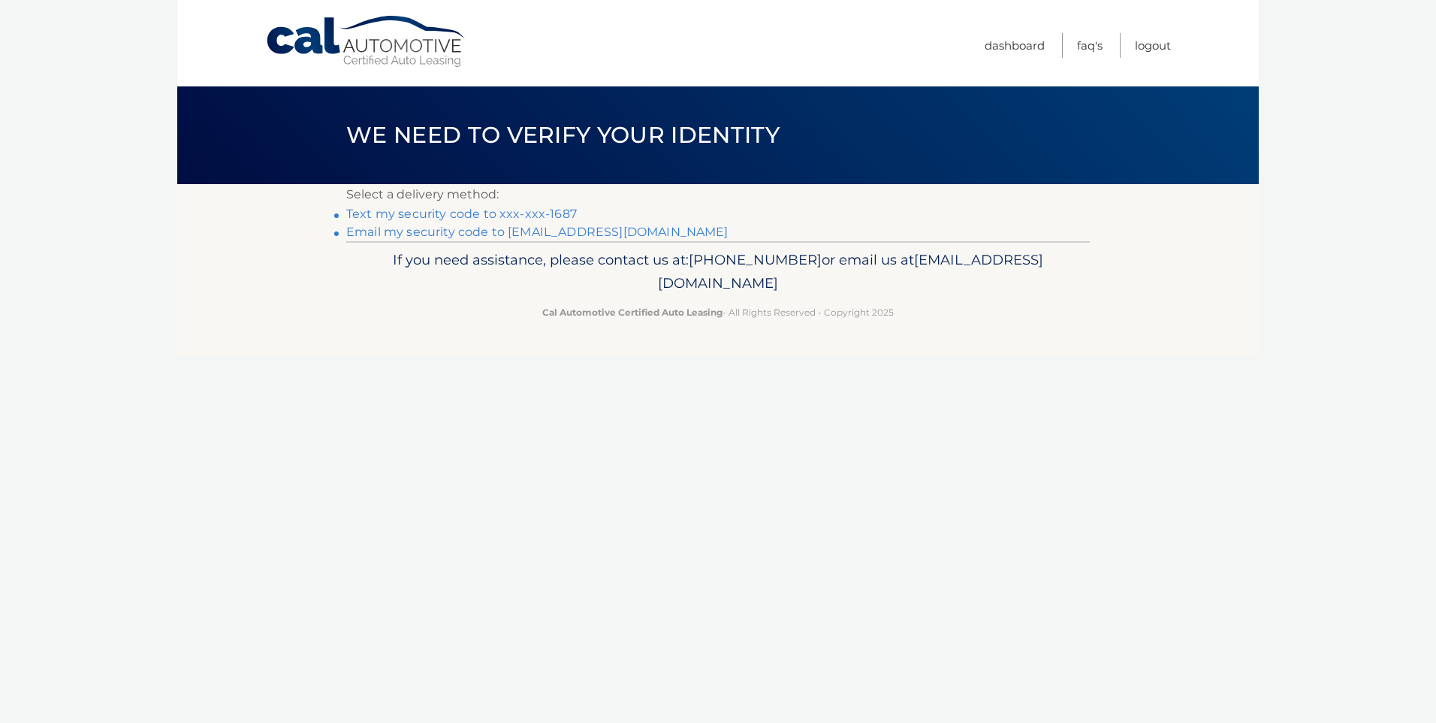
click at [506, 215] on link "Text my security code to xxx-xxx-1687" at bounding box center [461, 214] width 231 height 14
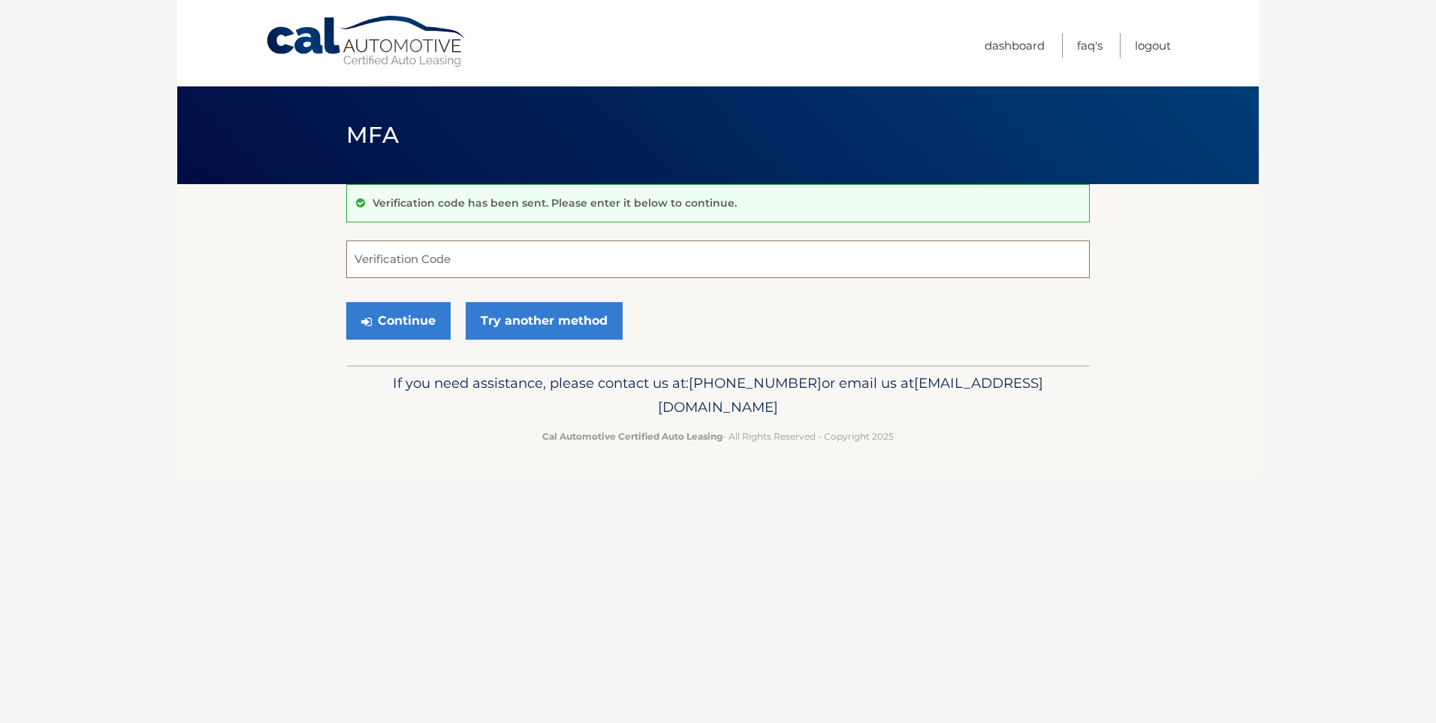
click at [456, 256] on input "Verification Code" at bounding box center [718, 259] width 744 height 38
type input "952601"
click at [400, 318] on button "Continue" at bounding box center [398, 321] width 104 height 38
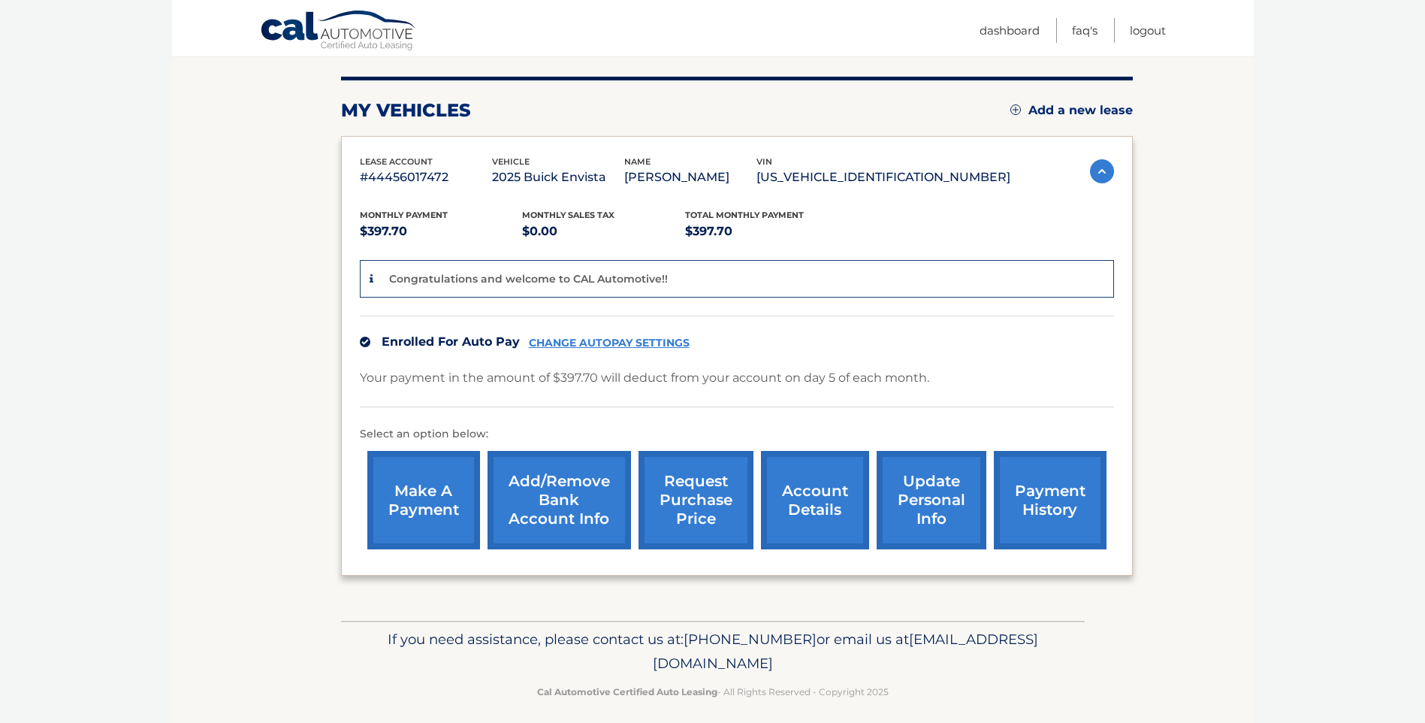
scroll to position [181, 0]
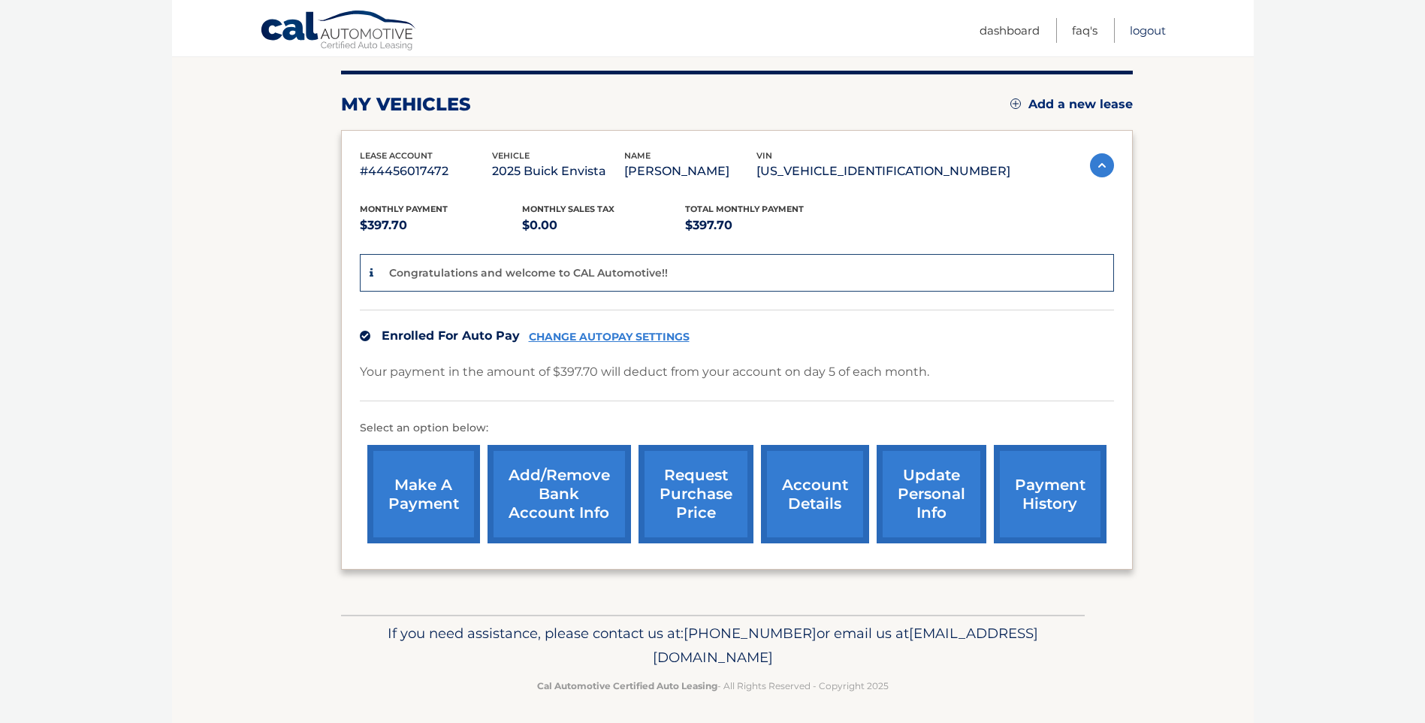
click at [1148, 38] on link "Logout" at bounding box center [1148, 30] width 36 height 25
